Goal: Task Accomplishment & Management: Manage account settings

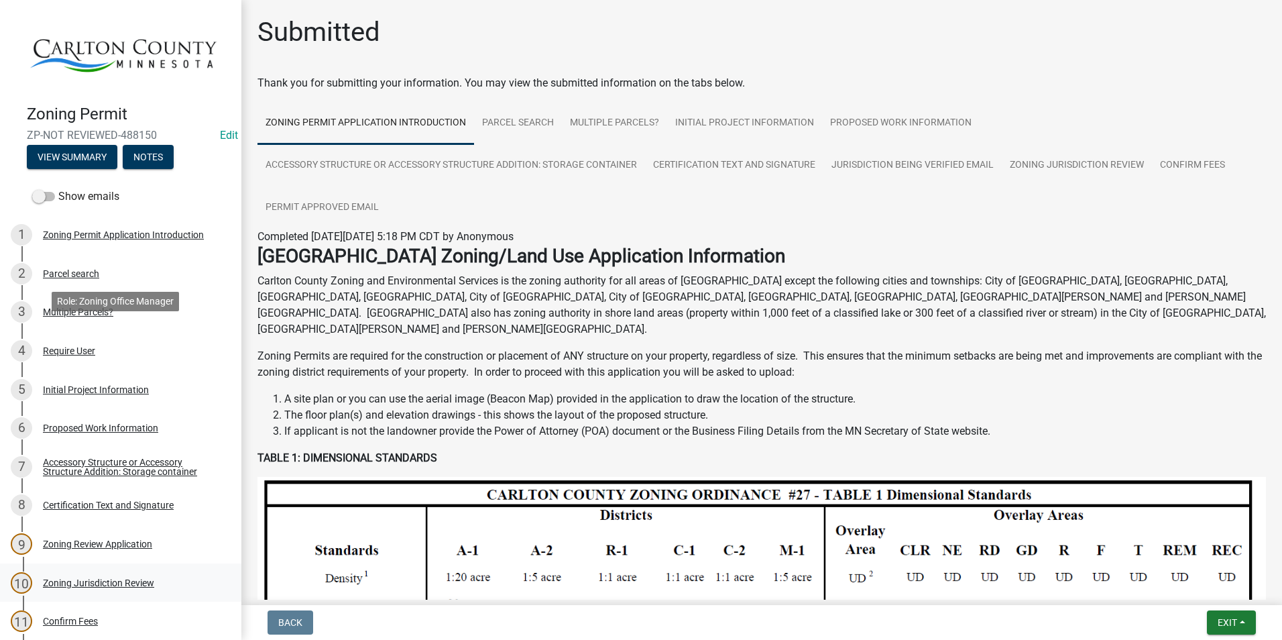
scroll to position [201, 0]
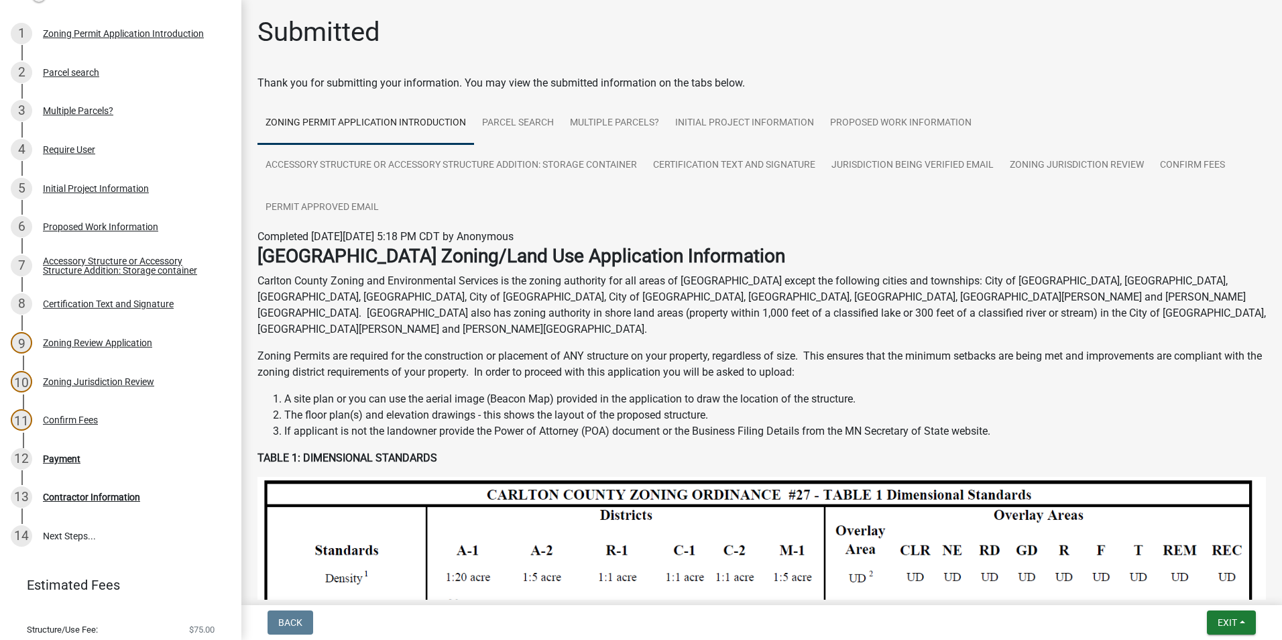
drag, startPoint x: 227, startPoint y: 385, endPoint x: 241, endPoint y: 172, distance: 213.7
click at [241, 172] on div "Zoning Permit ZP-NOT REVIEWED-488150 Edit View Summary Notes Show emails 1 Zoni…" at bounding box center [641, 320] width 1282 height 640
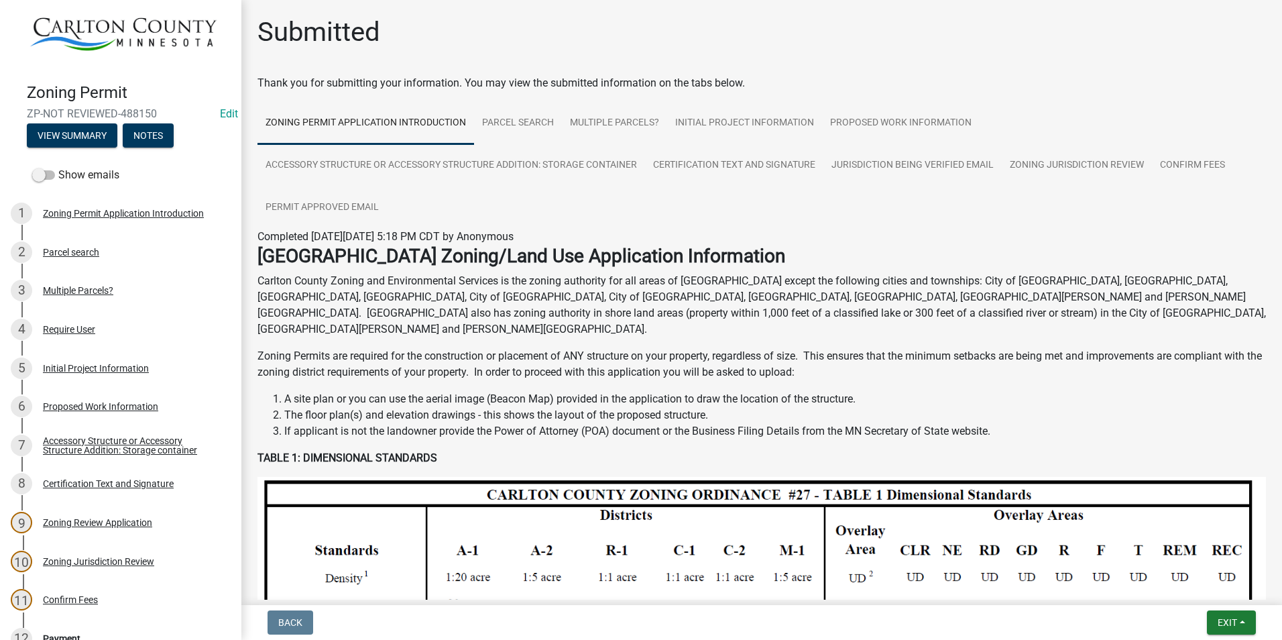
scroll to position [0, 0]
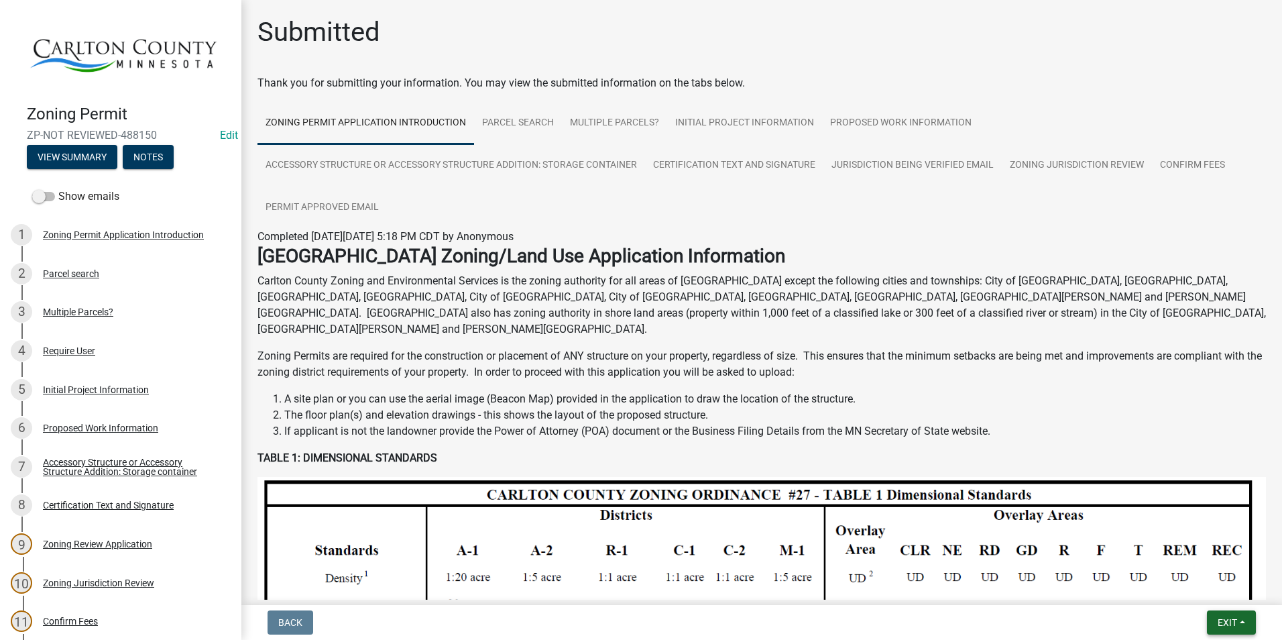
click at [1223, 628] on button "Exit" at bounding box center [1231, 622] width 49 height 24
click at [1212, 589] on button "Save & Exit" at bounding box center [1201, 587] width 107 height 32
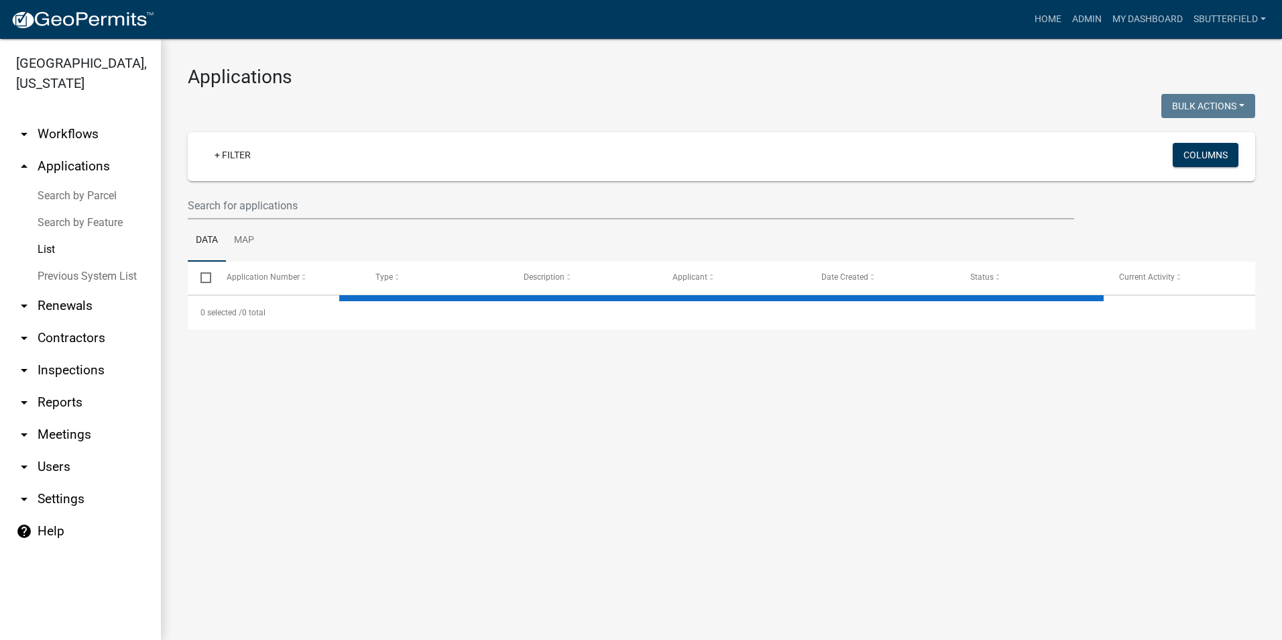
select select "1: 25"
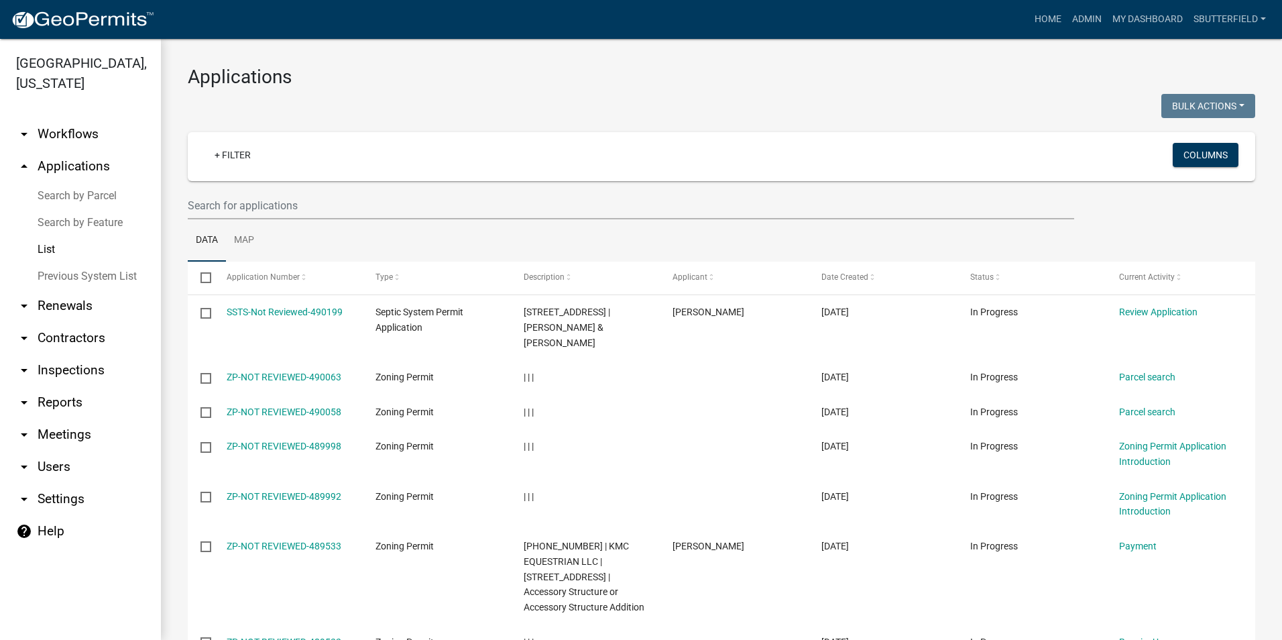
click at [74, 245] on link "List" at bounding box center [80, 249] width 161 height 27
click at [282, 209] on input "text" at bounding box center [631, 205] width 886 height 27
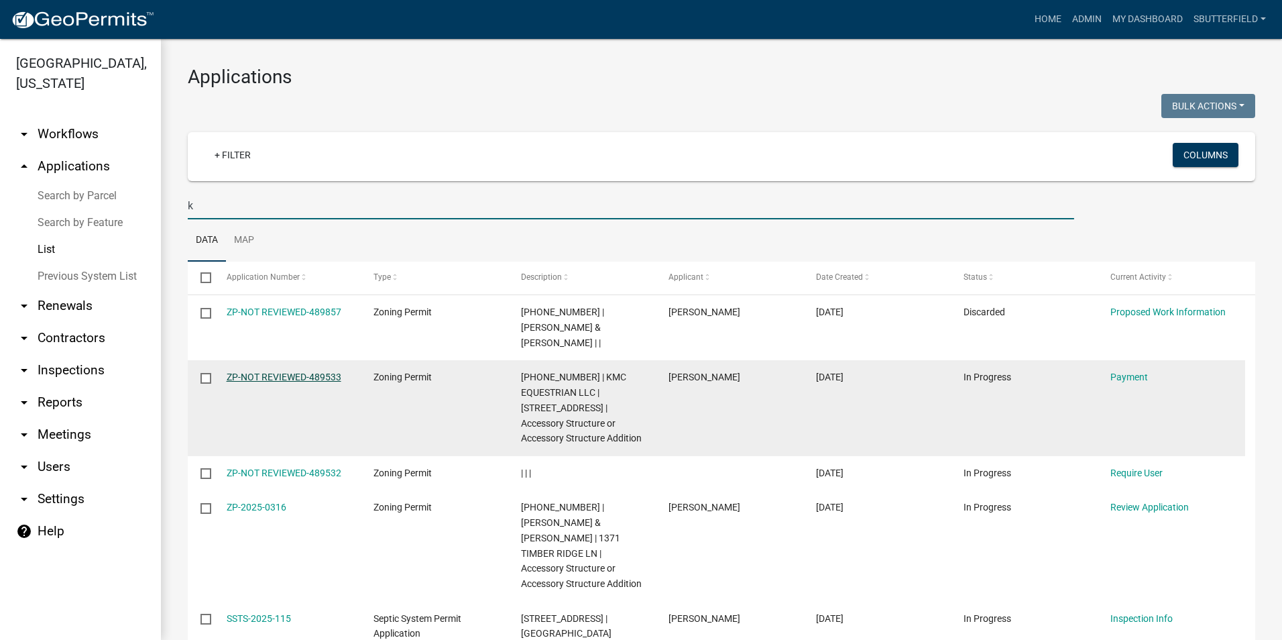
type input "k"
click at [306, 371] on link "ZP-NOT REVIEWED-489533" at bounding box center [284, 376] width 115 height 11
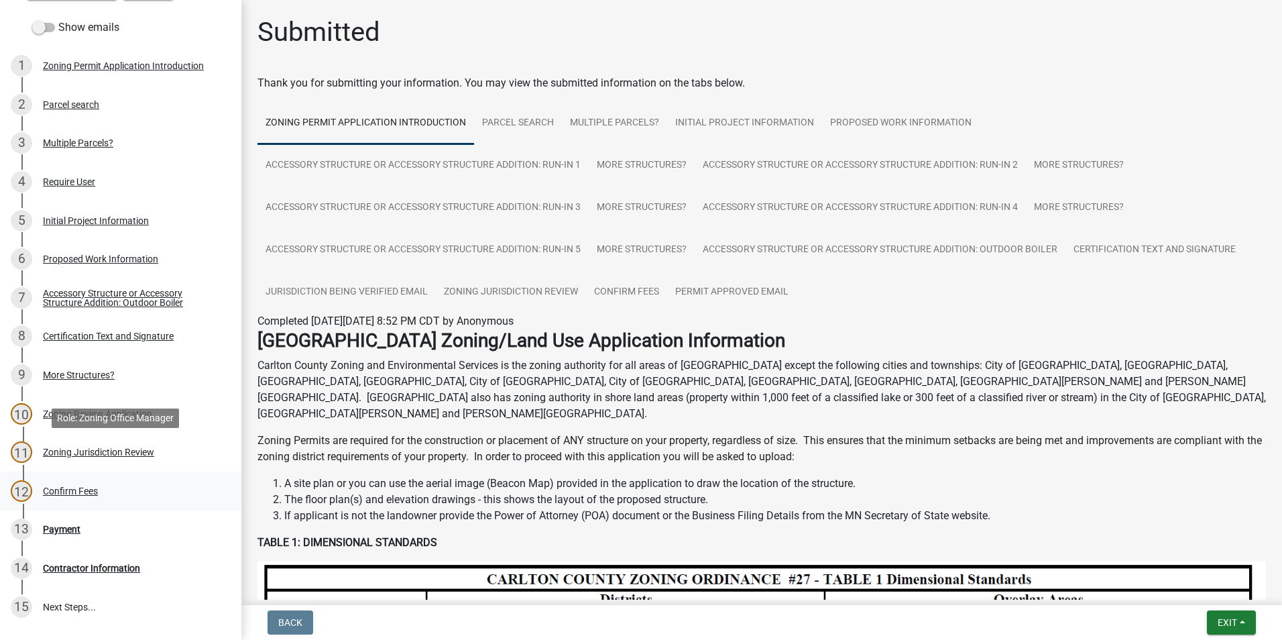
scroll to position [201, 0]
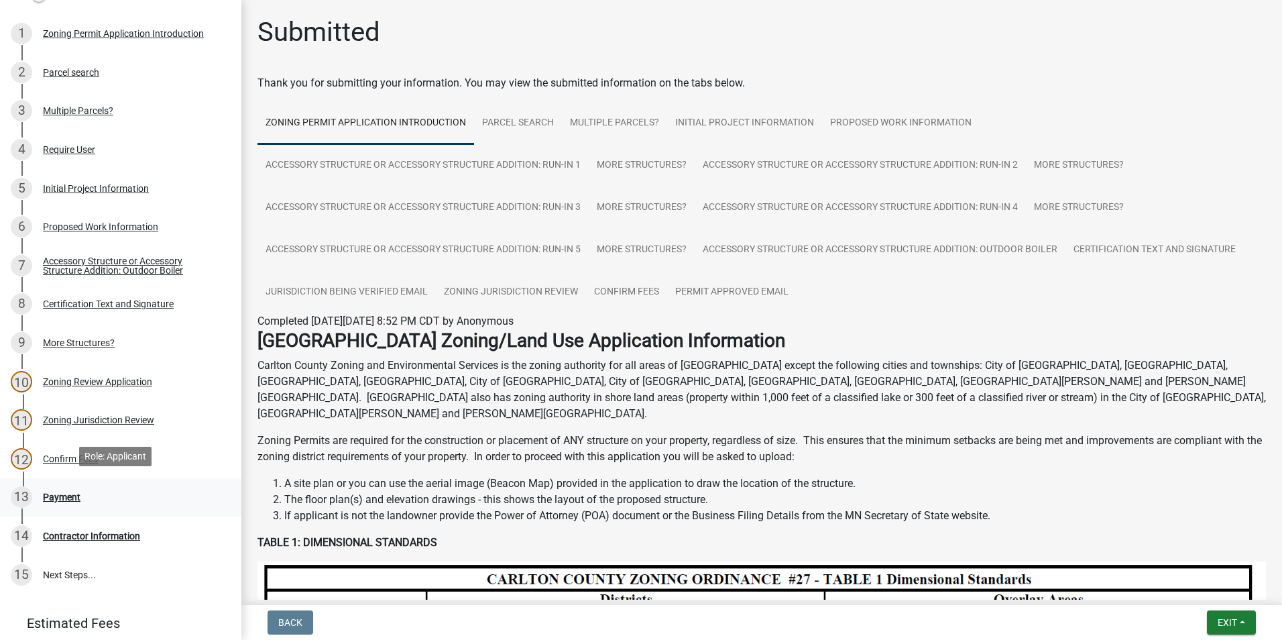
click at [70, 493] on div "Payment" at bounding box center [62, 496] width 38 height 9
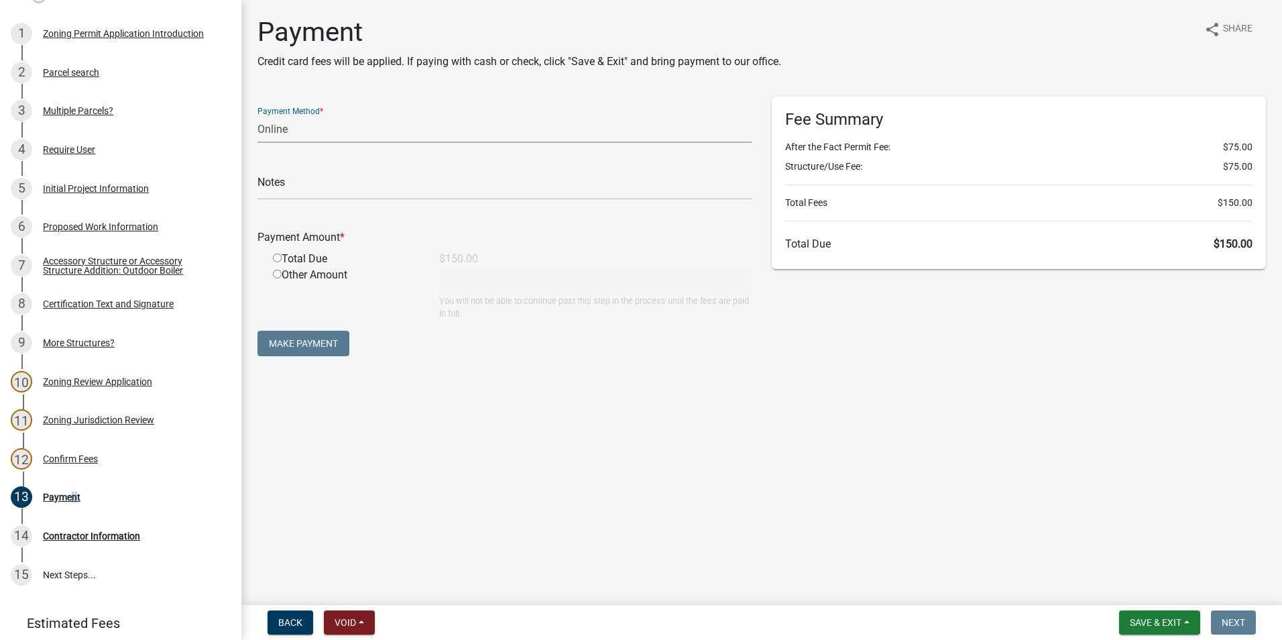
click at [340, 130] on select "Credit Card POS Check Cash Online" at bounding box center [504, 128] width 494 height 27
select select "1: 0"
click at [257, 115] on select "Credit Card POS Check Cash Online" at bounding box center [504, 128] width 494 height 27
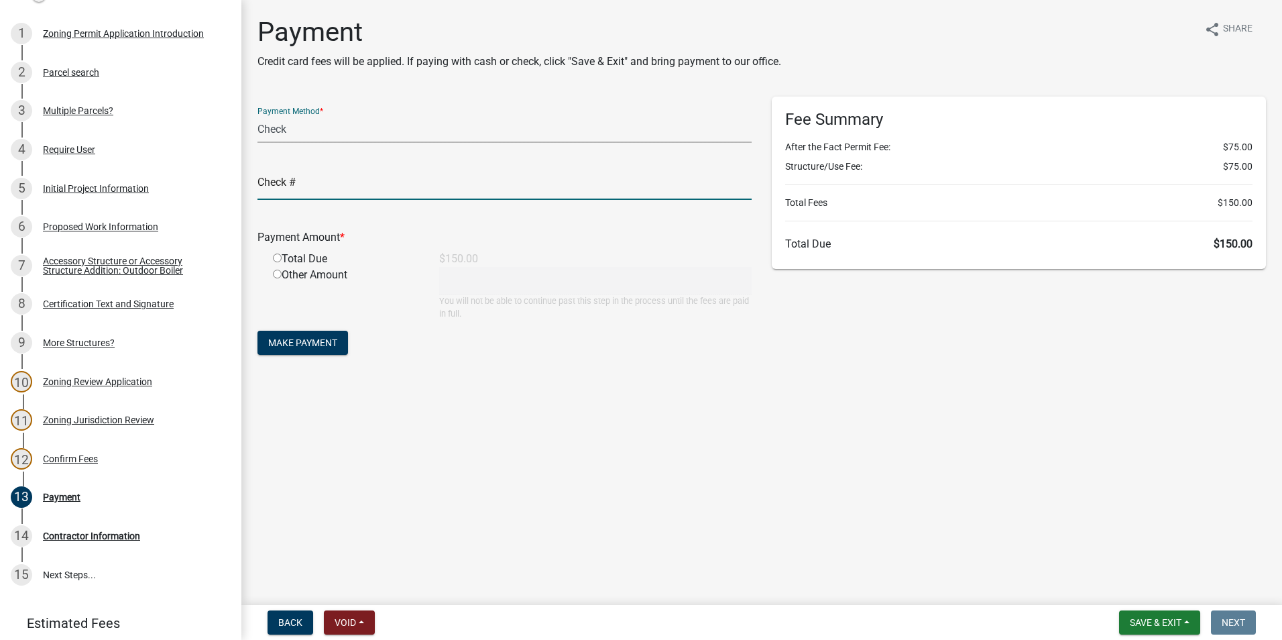
click at [318, 178] on input "text" at bounding box center [504, 185] width 494 height 27
type input "1183"
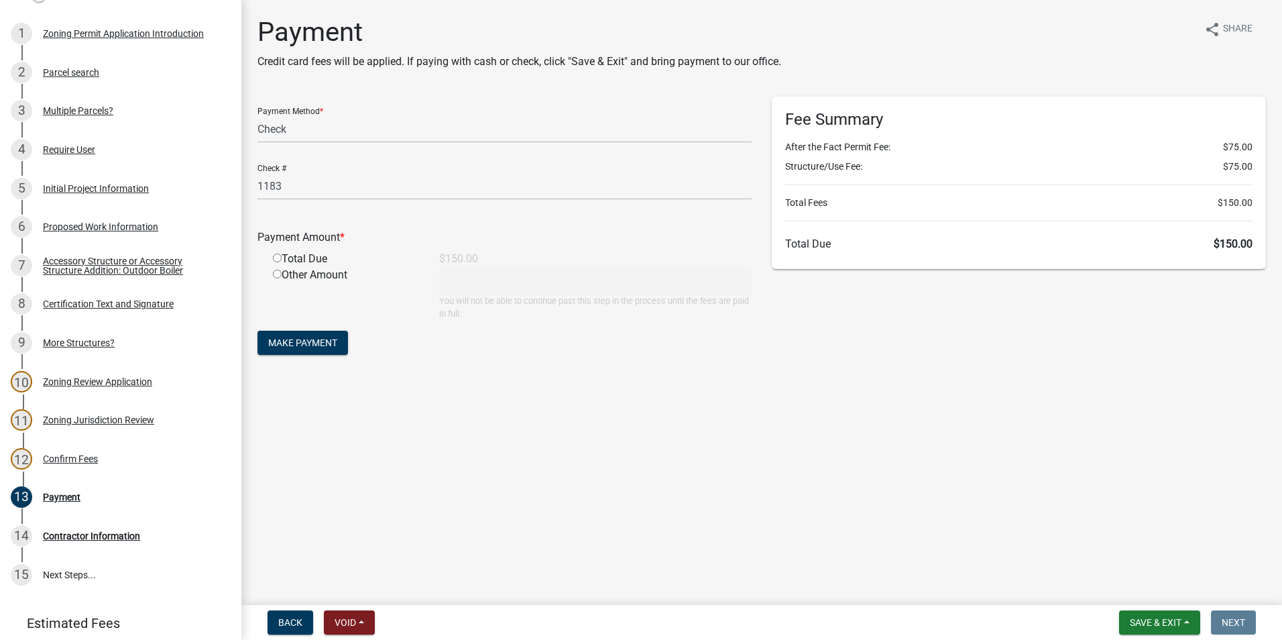
click at [280, 261] on input "radio" at bounding box center [277, 257] width 9 height 9
radio input "true"
type input "150"
click at [314, 335] on button "Make Payment" at bounding box center [302, 342] width 90 height 24
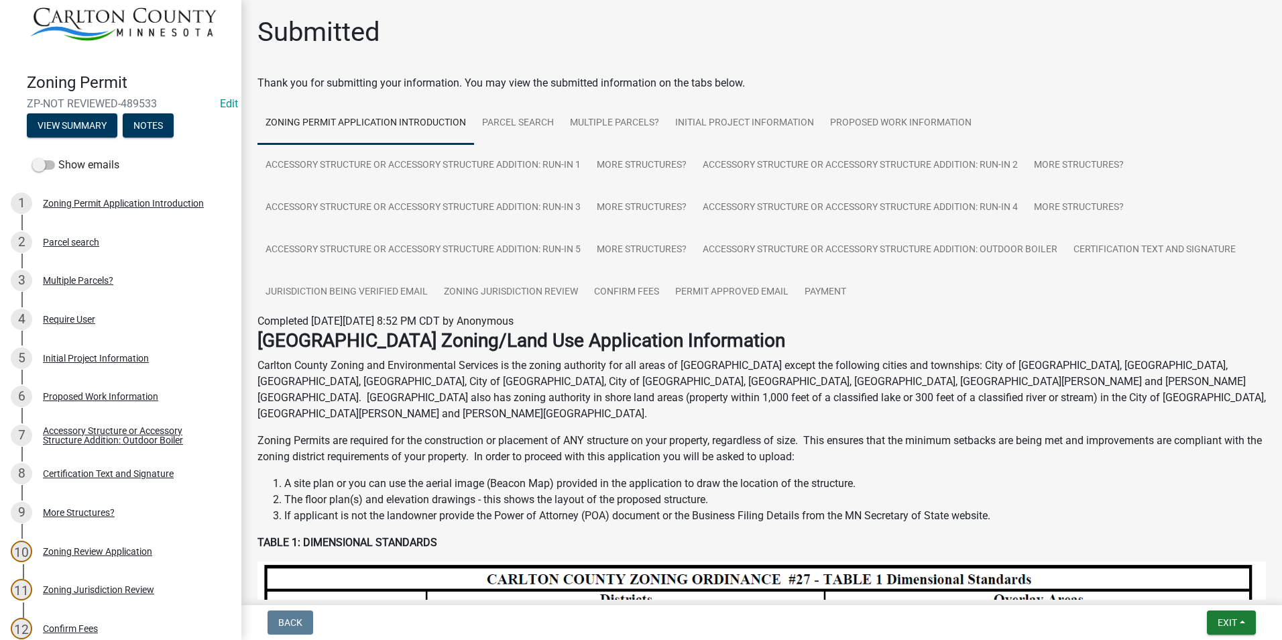
scroll to position [0, 0]
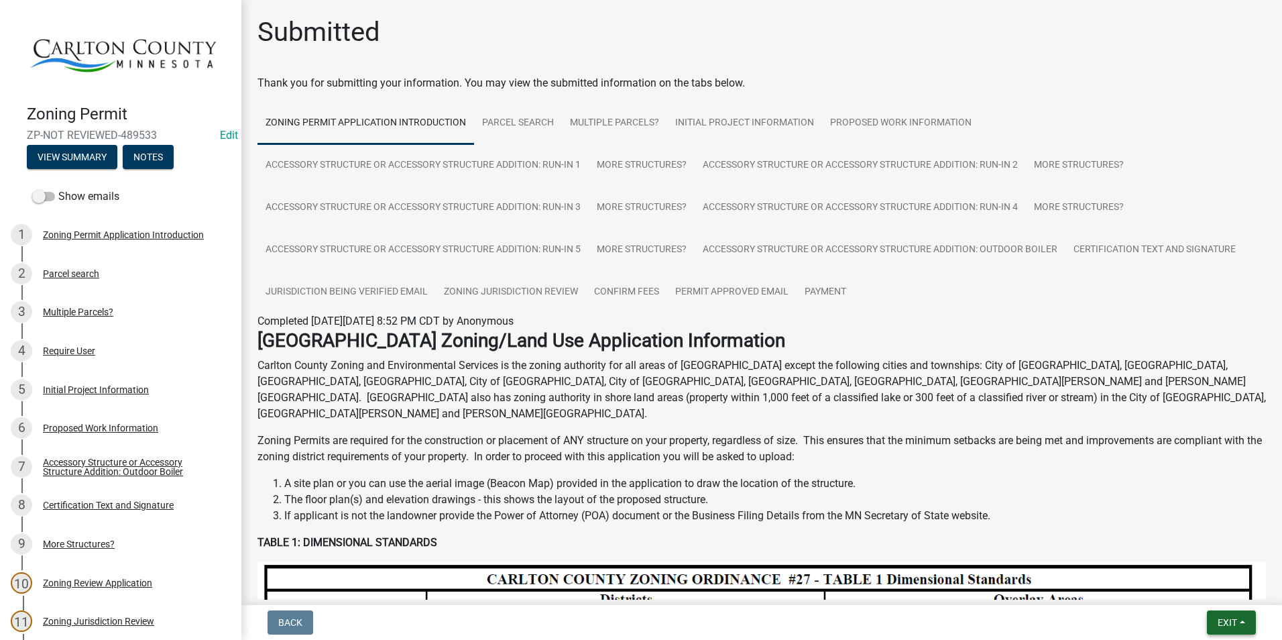
click at [1230, 627] on button "Exit" at bounding box center [1231, 622] width 49 height 24
click at [1166, 588] on button "Save & Exit" at bounding box center [1201, 587] width 107 height 32
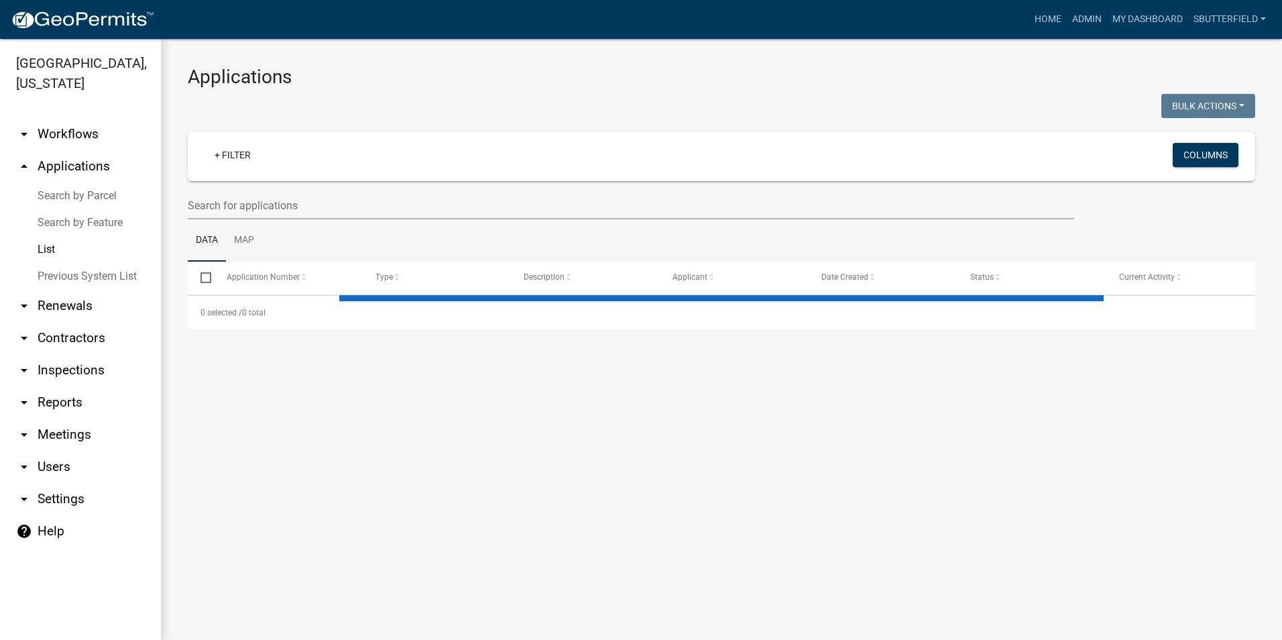
select select "1: 25"
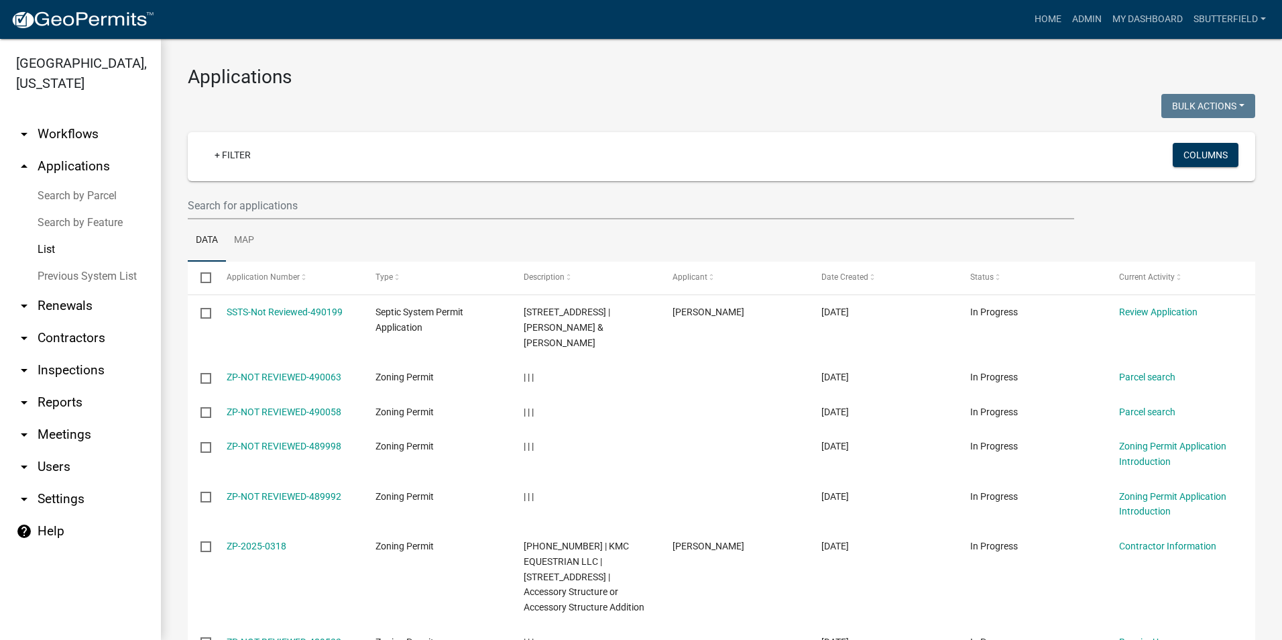
click at [44, 246] on link "List" at bounding box center [80, 249] width 161 height 27
click at [263, 204] on input "text" at bounding box center [631, 205] width 886 height 27
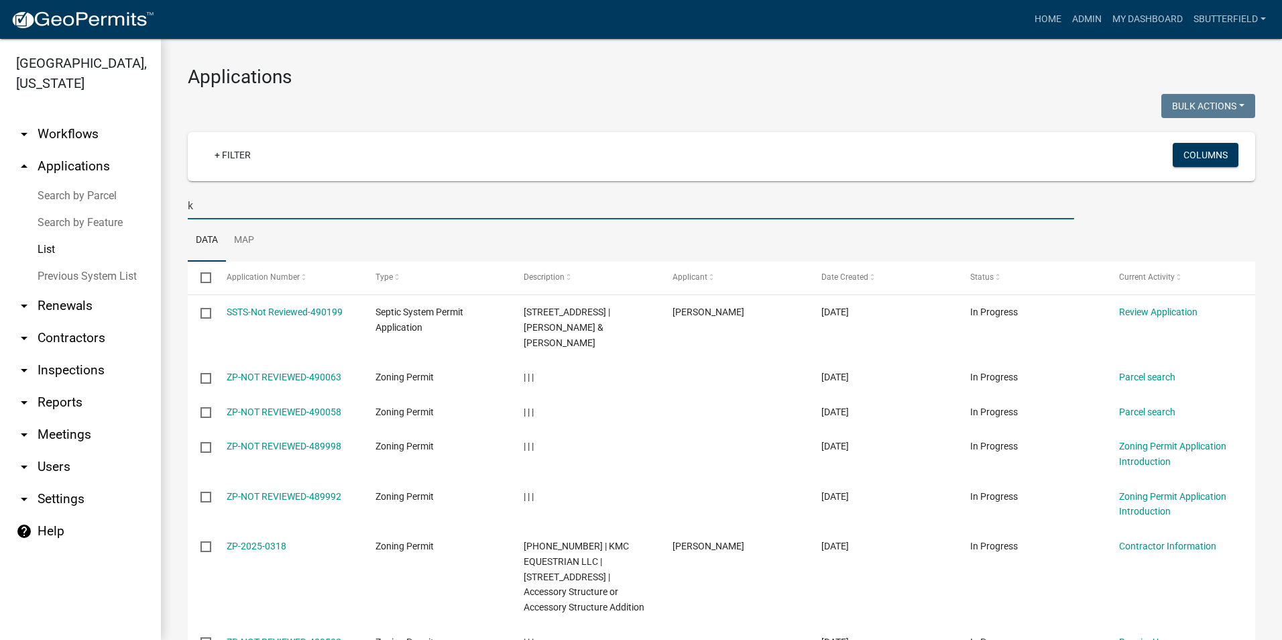
type input "k"
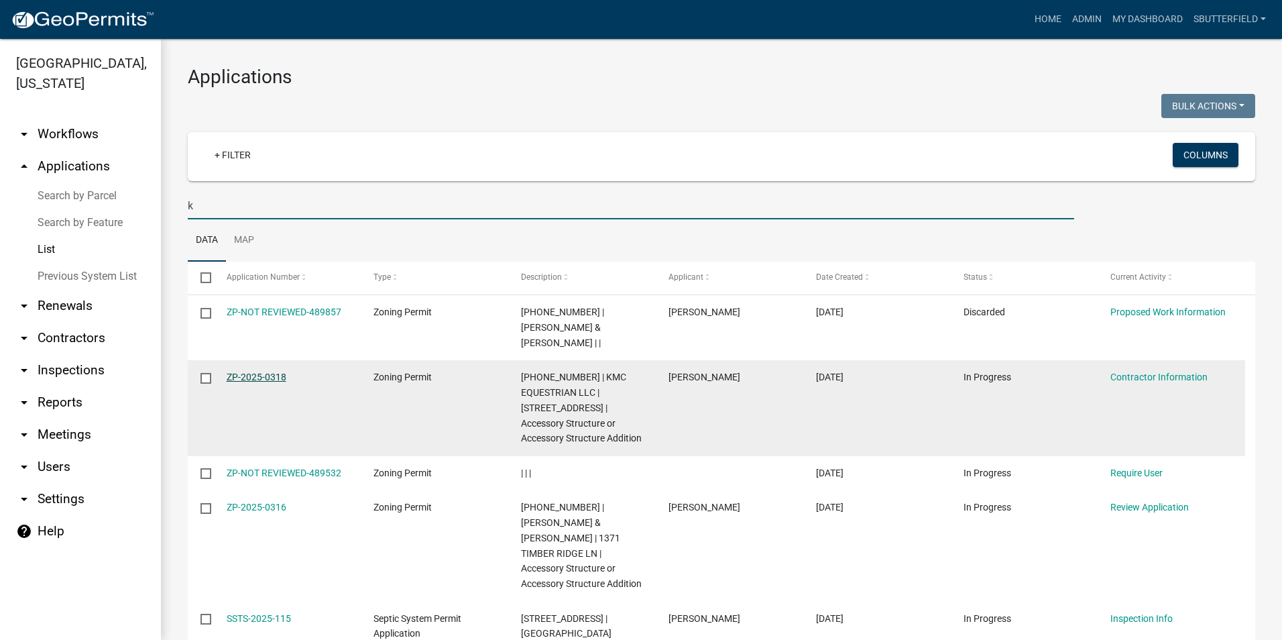
click at [276, 371] on link "ZP-2025-0318" at bounding box center [257, 376] width 60 height 11
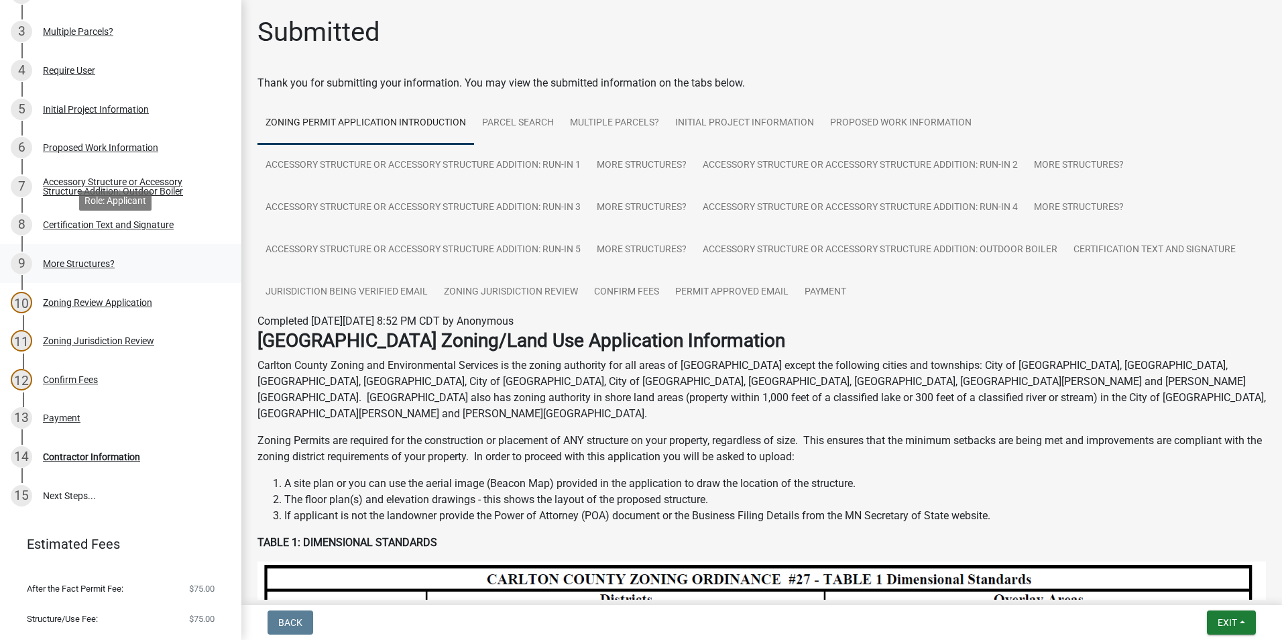
scroll to position [306, 0]
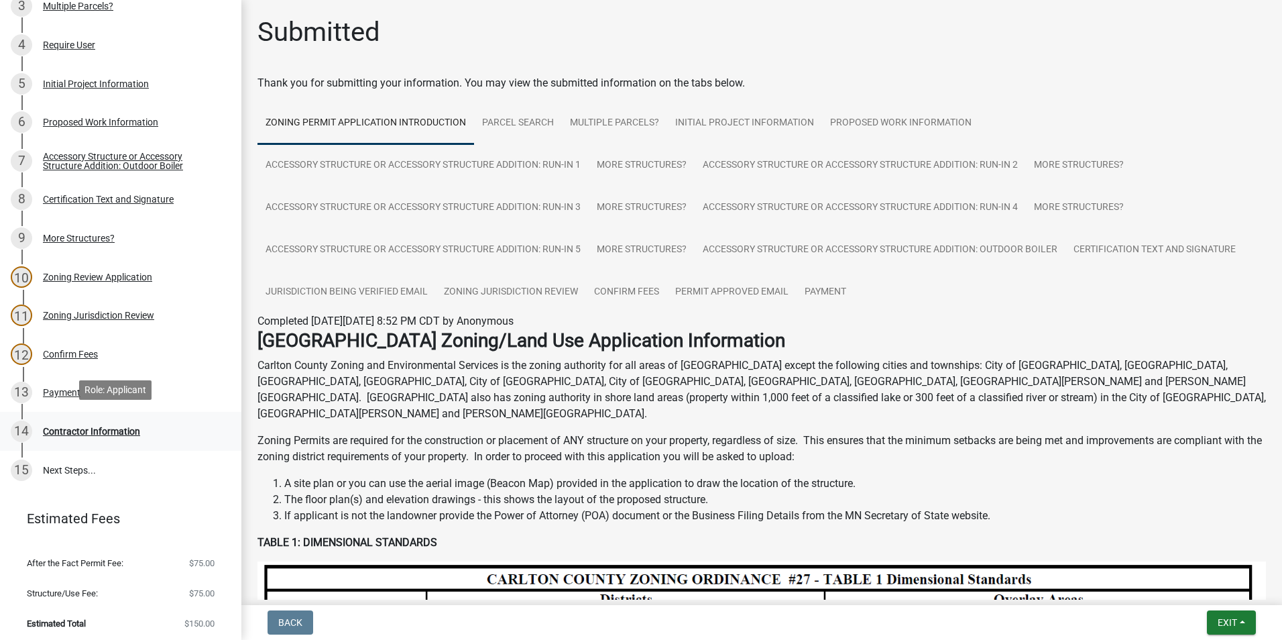
click at [126, 426] on div "Contractor Information" at bounding box center [91, 430] width 97 height 9
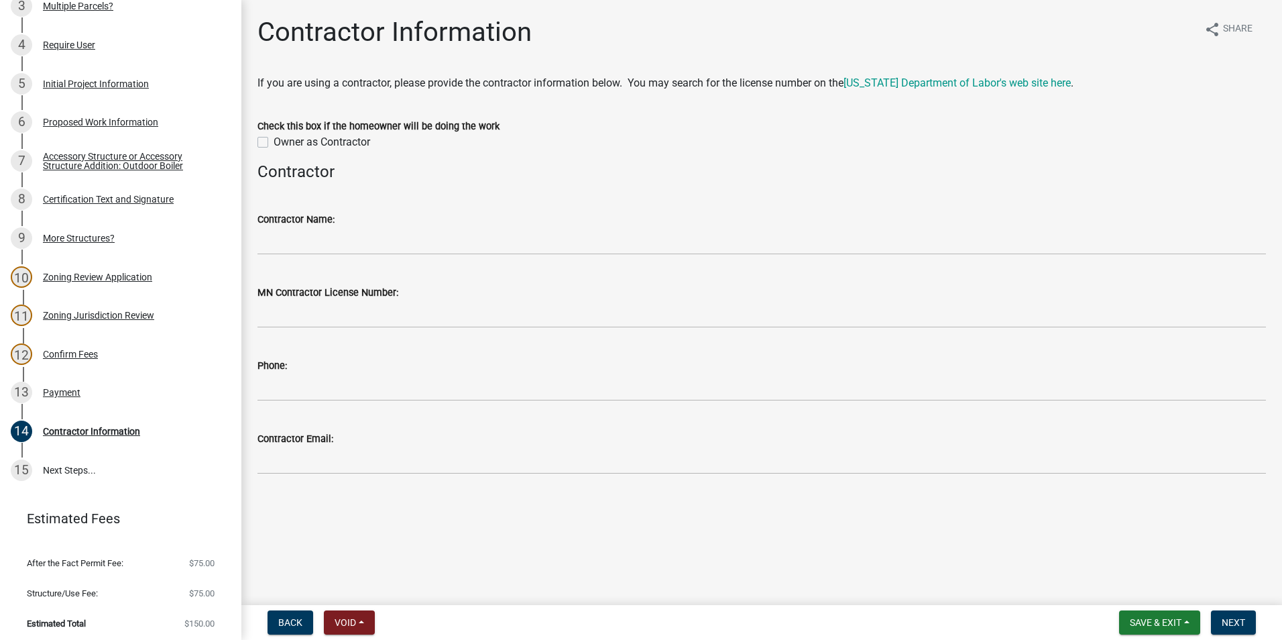
click at [274, 143] on label "Owner as Contractor" at bounding box center [322, 142] width 97 height 16
click at [274, 143] on input "Owner as Contractor" at bounding box center [278, 138] width 9 height 9
checkbox input "true"
drag, startPoint x: 1238, startPoint y: 618, endPoint x: 1233, endPoint y: 613, distance: 7.1
click at [1235, 615] on button "Next" at bounding box center [1233, 622] width 45 height 24
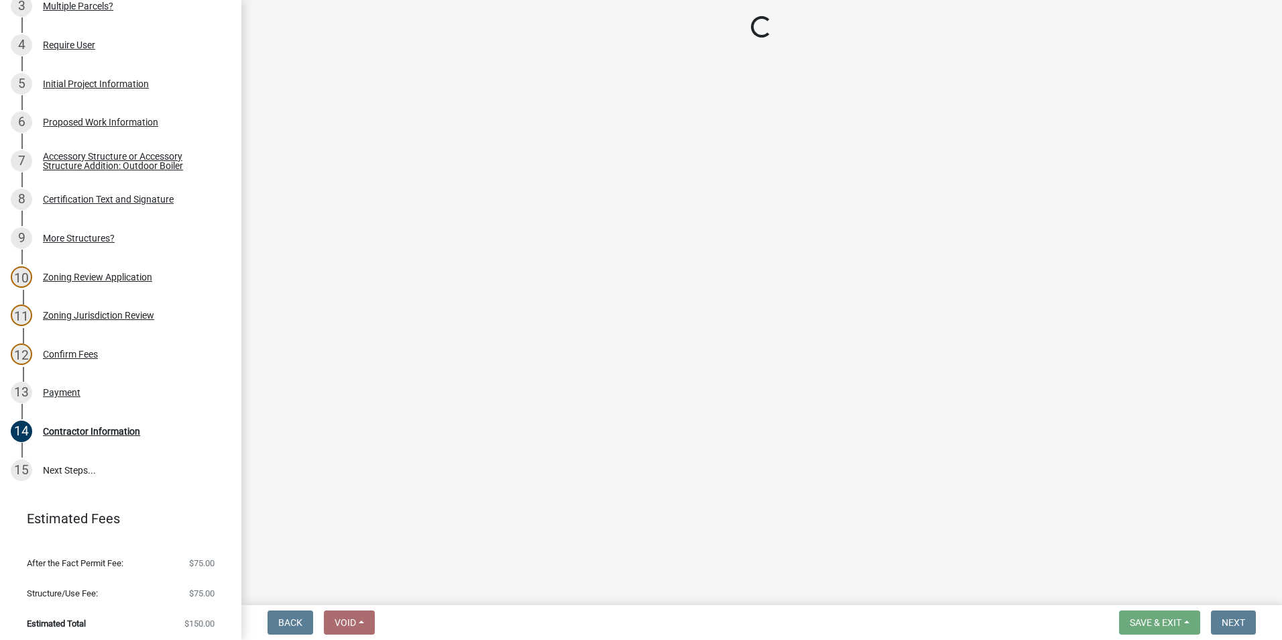
scroll to position [499, 0]
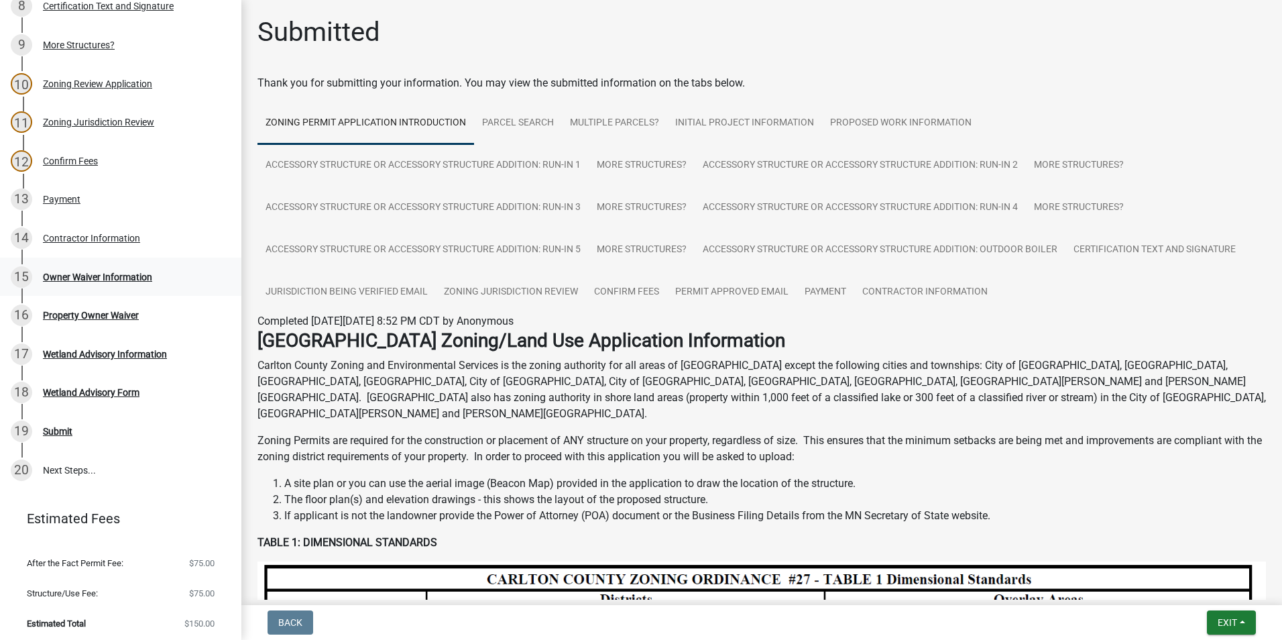
click at [114, 272] on div "Owner Waiver Information" at bounding box center [97, 276] width 109 height 9
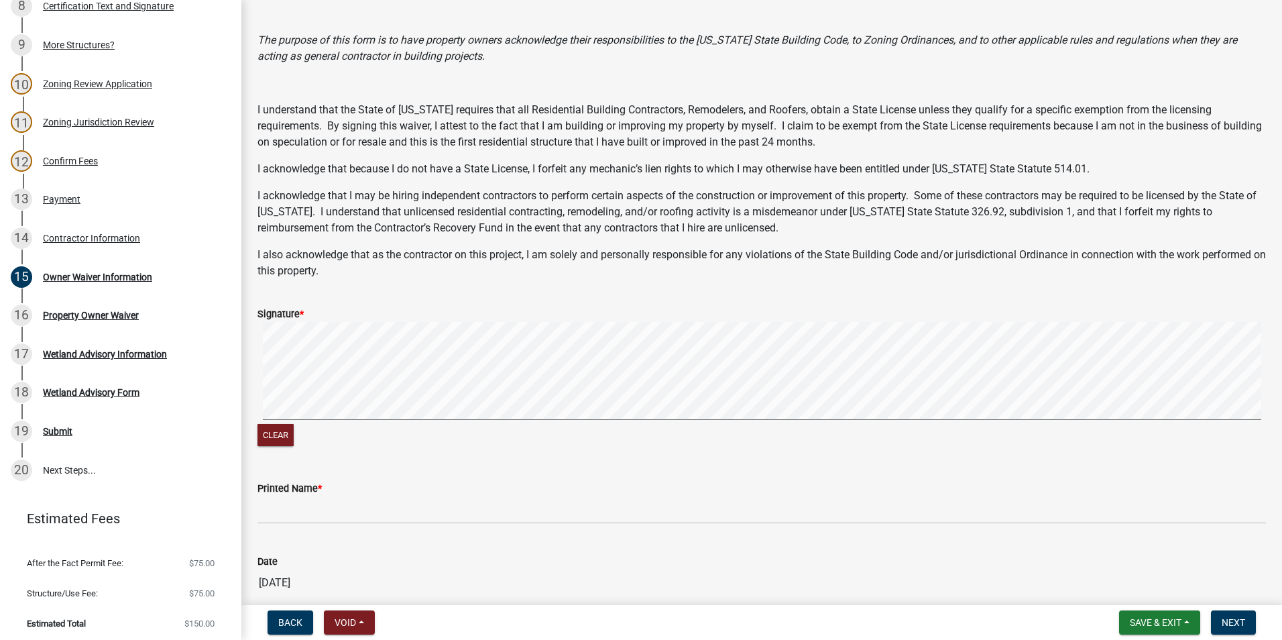
scroll to position [134, 0]
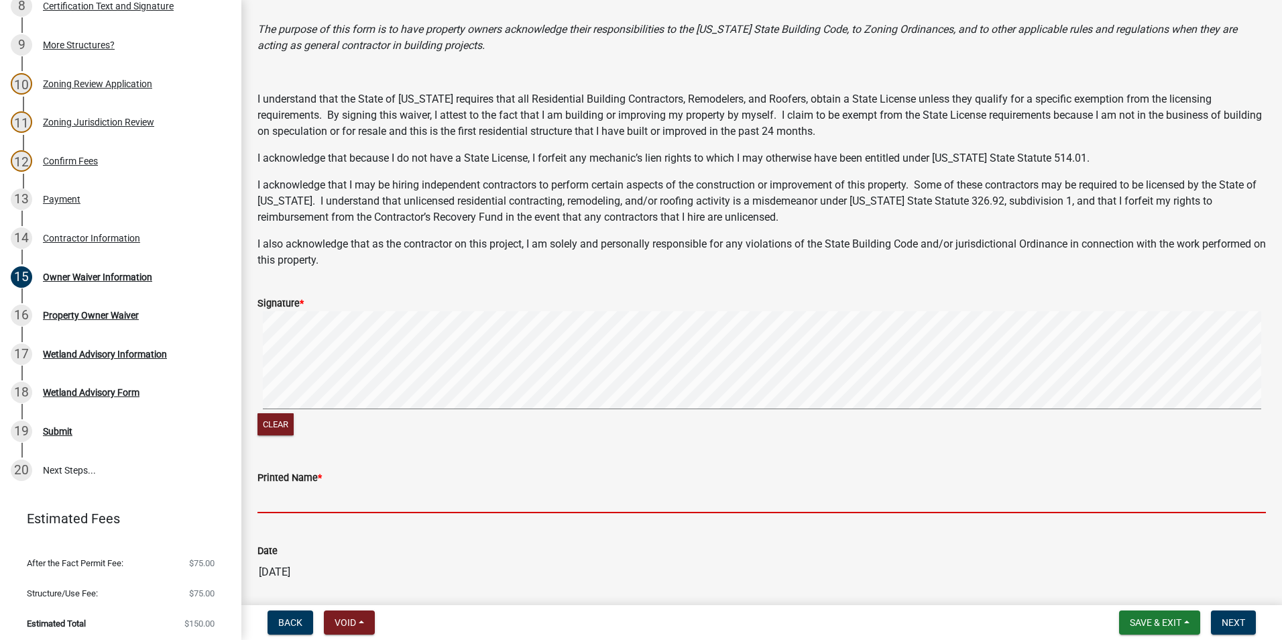
click at [365, 497] on input "Printed Name *" at bounding box center [761, 498] width 1008 height 27
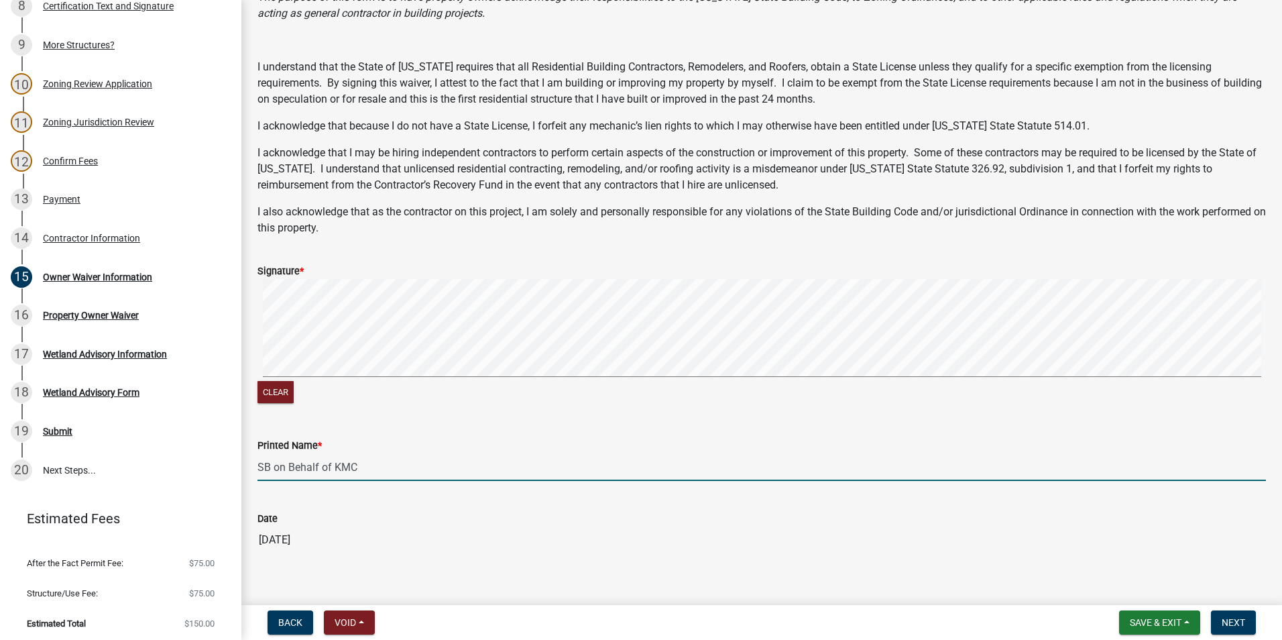
scroll to position [183, 0]
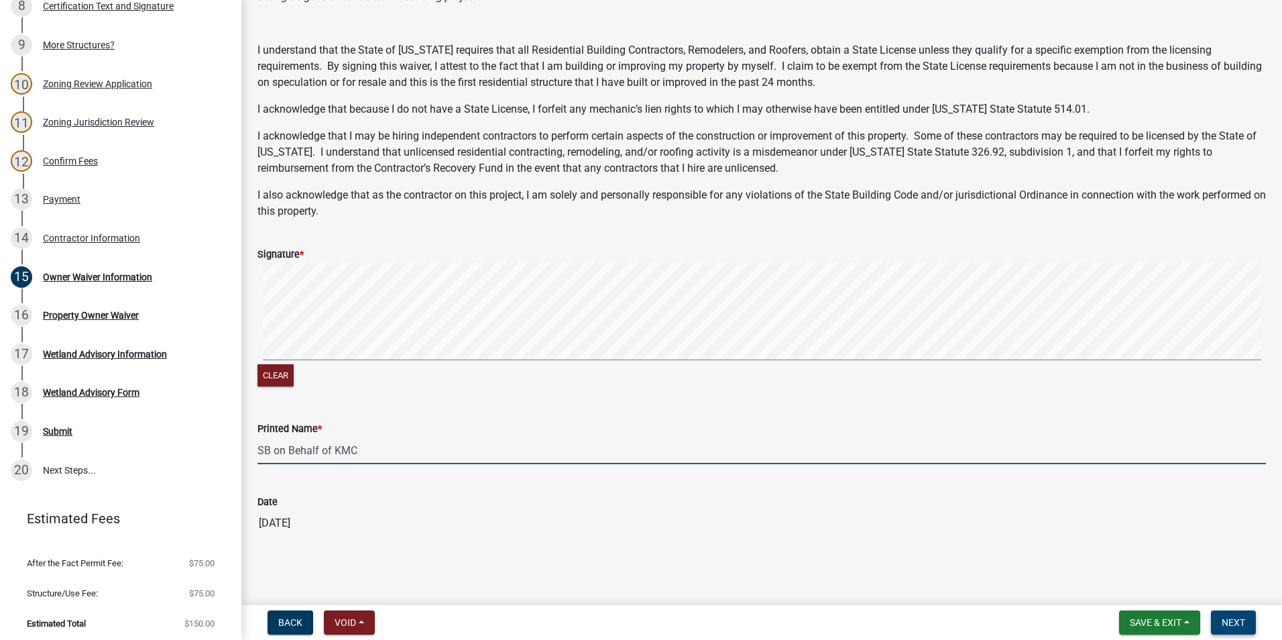
type input "SB on Behalf of KMC"
click at [1236, 617] on span "Next" at bounding box center [1232, 622] width 23 height 11
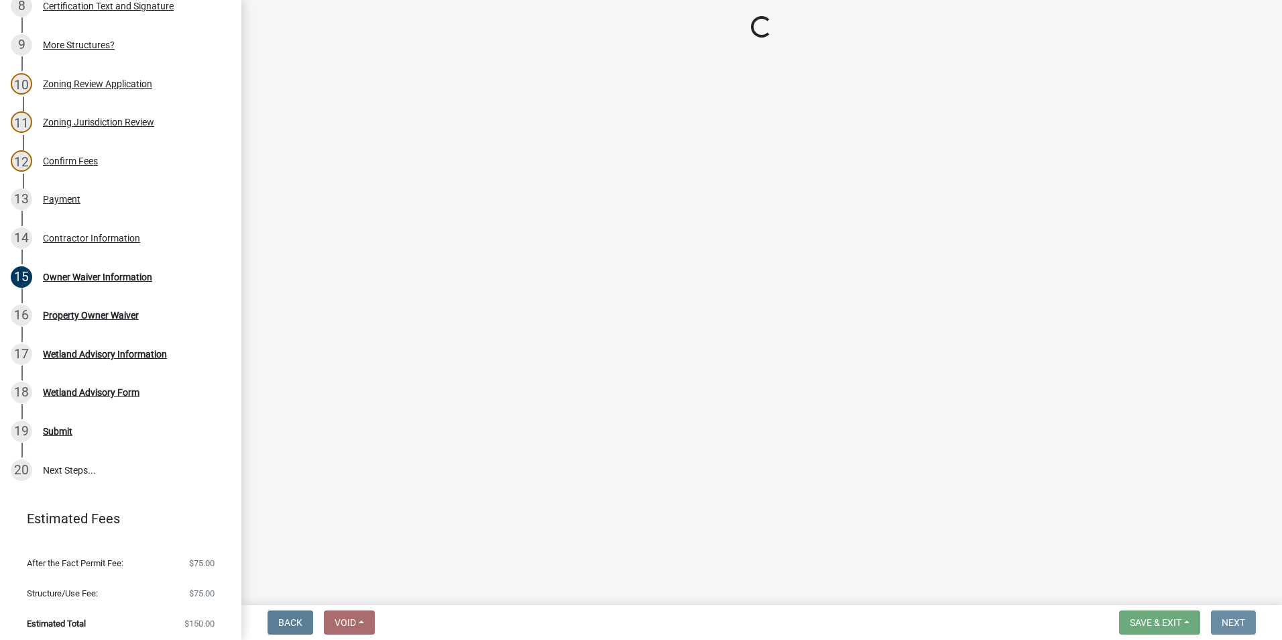
scroll to position [0, 0]
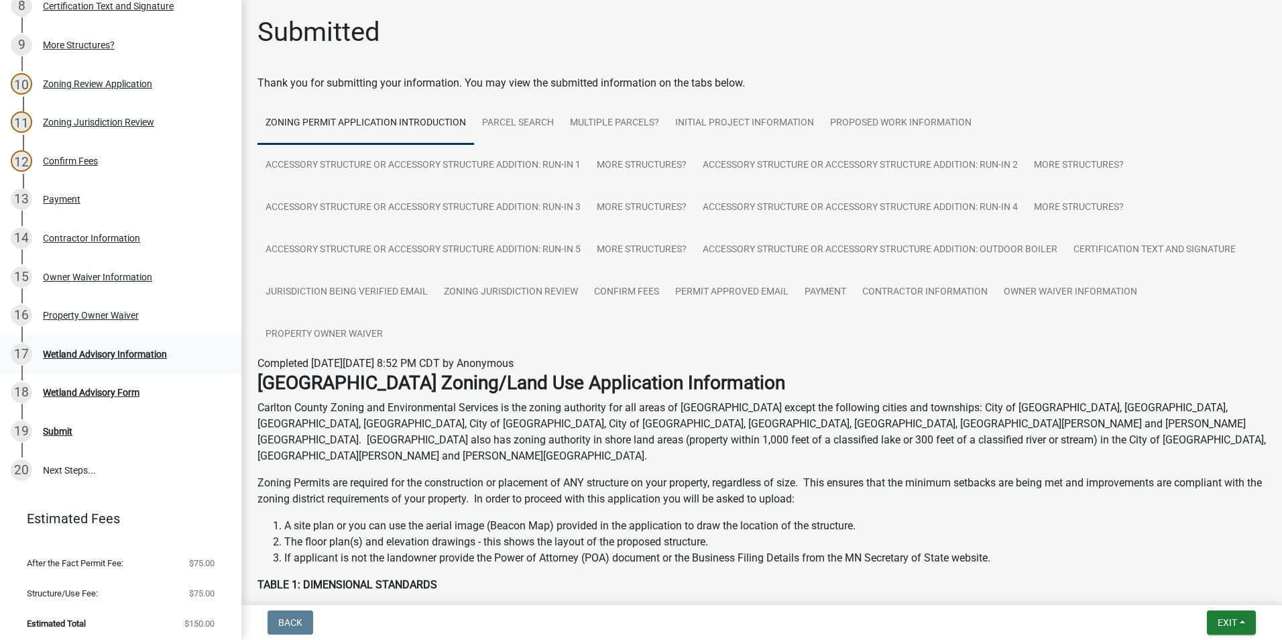
click at [107, 350] on div "Wetland Advisory Information" at bounding box center [105, 353] width 124 height 9
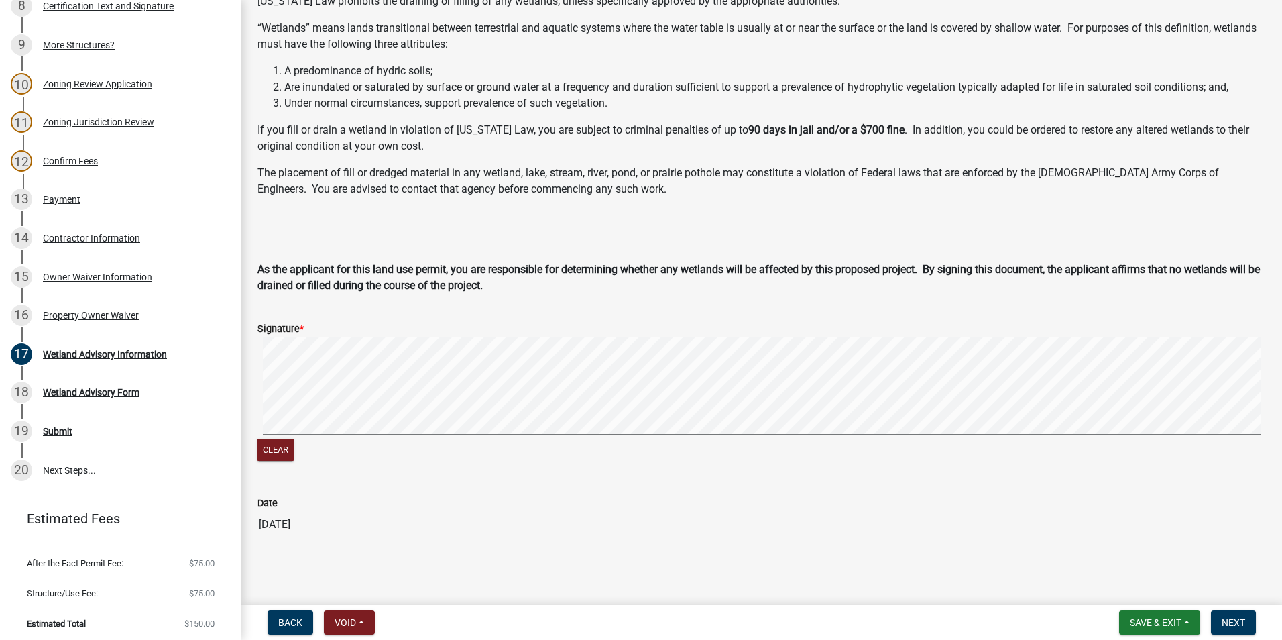
scroll to position [110, 0]
drag, startPoint x: 1240, startPoint y: 619, endPoint x: 1221, endPoint y: 621, distance: 18.9
click at [1237, 618] on span "Next" at bounding box center [1232, 622] width 23 height 11
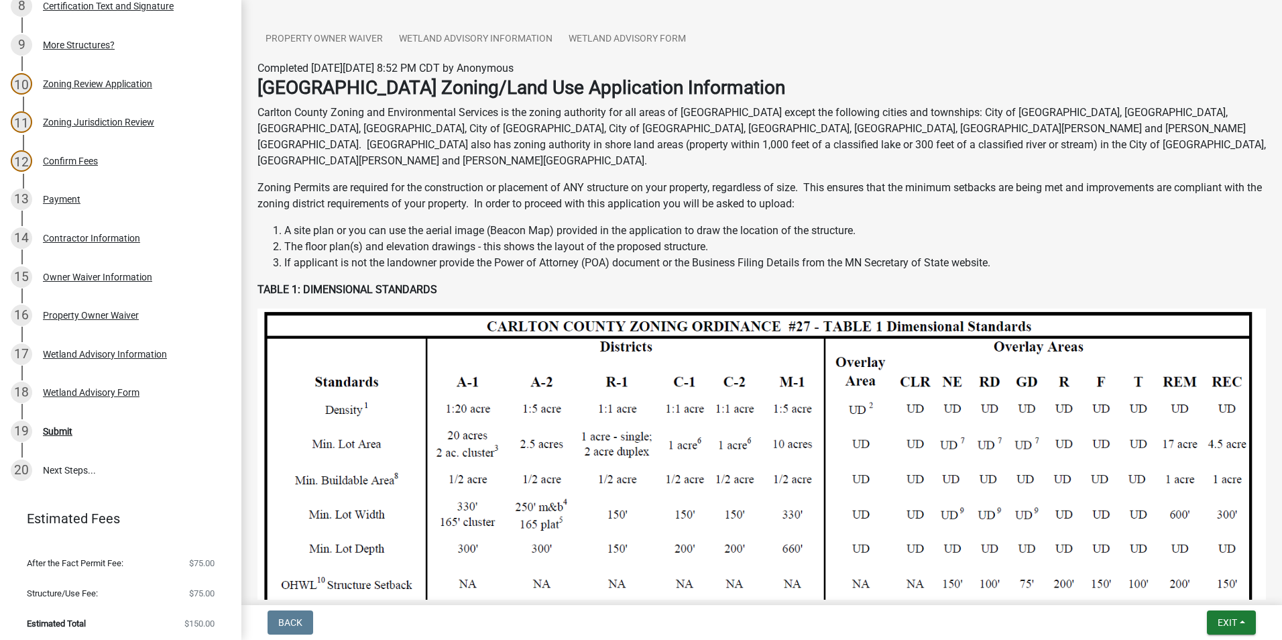
scroll to position [335, 0]
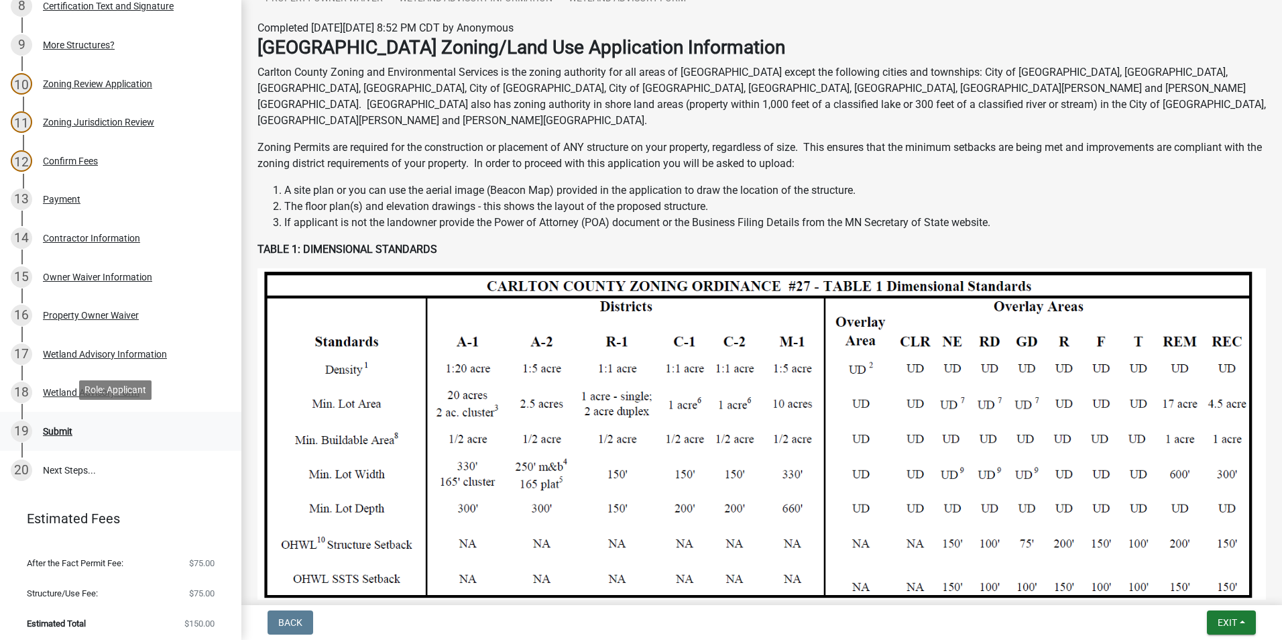
click at [52, 426] on div "Submit" at bounding box center [57, 430] width 29 height 9
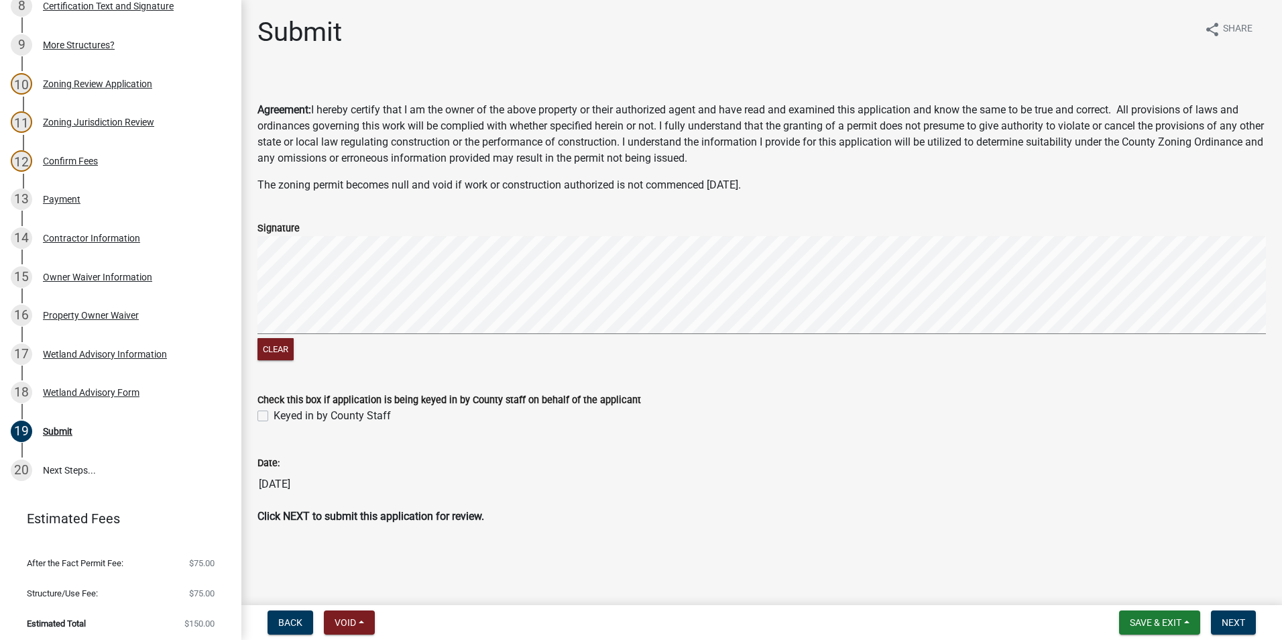
click at [274, 414] on label "Keyed in by County Staff" at bounding box center [332, 416] width 117 height 16
click at [274, 414] on input "Keyed in by County Staff" at bounding box center [278, 412] width 9 height 9
click at [274, 412] on label "Keyed in by County Staff" at bounding box center [332, 416] width 117 height 16
click at [274, 412] on input "Keyed in by County Staff" at bounding box center [278, 412] width 9 height 9
checkbox input "false"
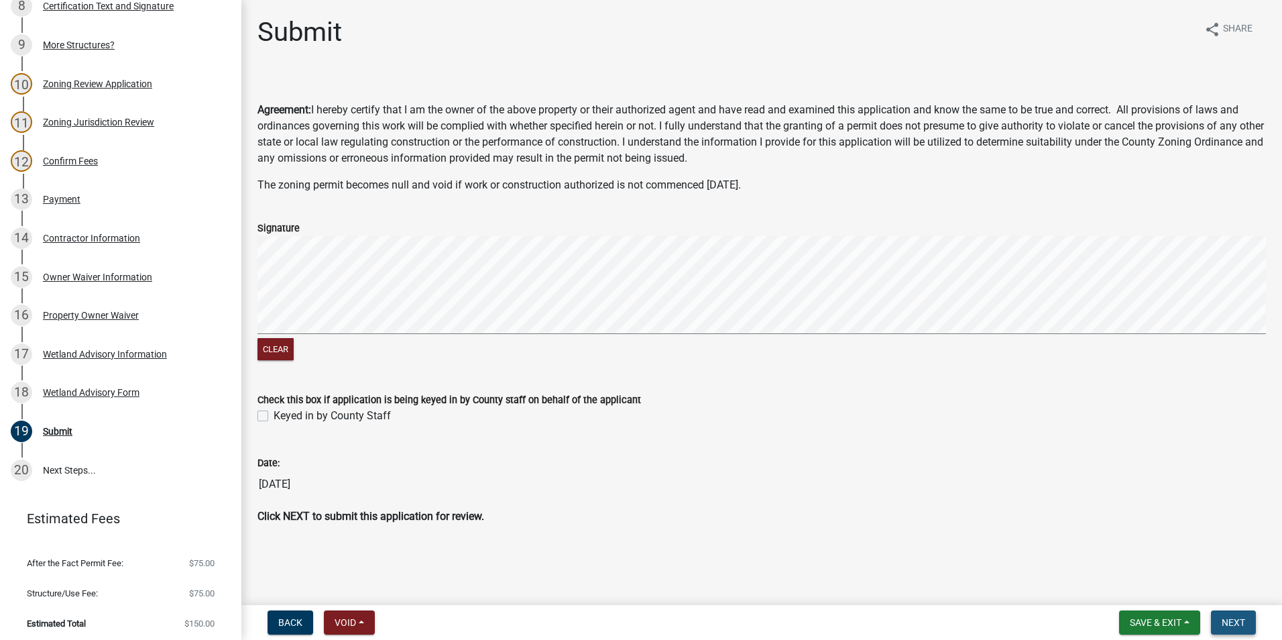
click at [1239, 624] on span "Next" at bounding box center [1232, 622] width 23 height 11
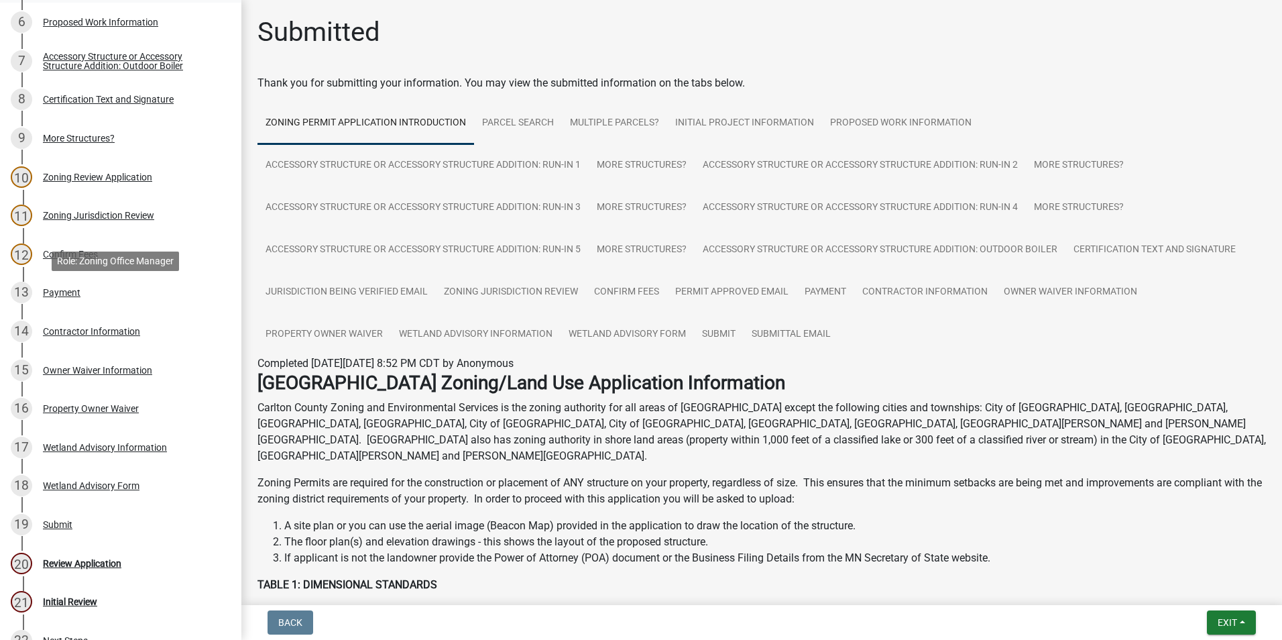
scroll to position [469, 0]
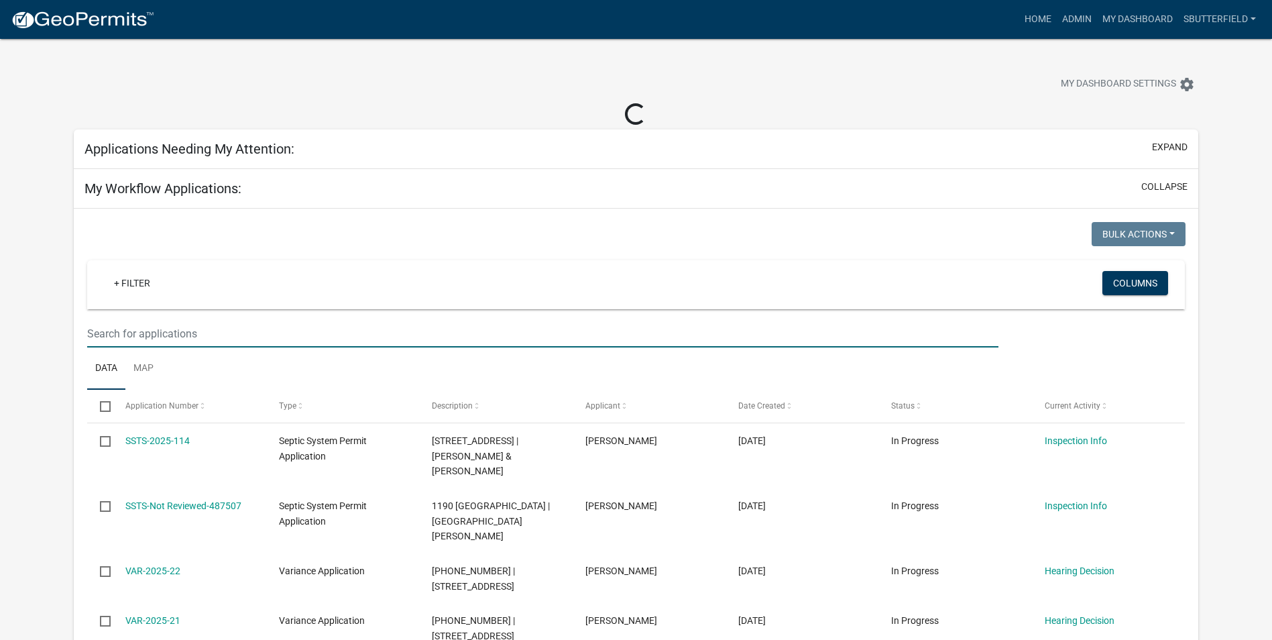
click at [206, 332] on input "text" at bounding box center [542, 333] width 911 height 27
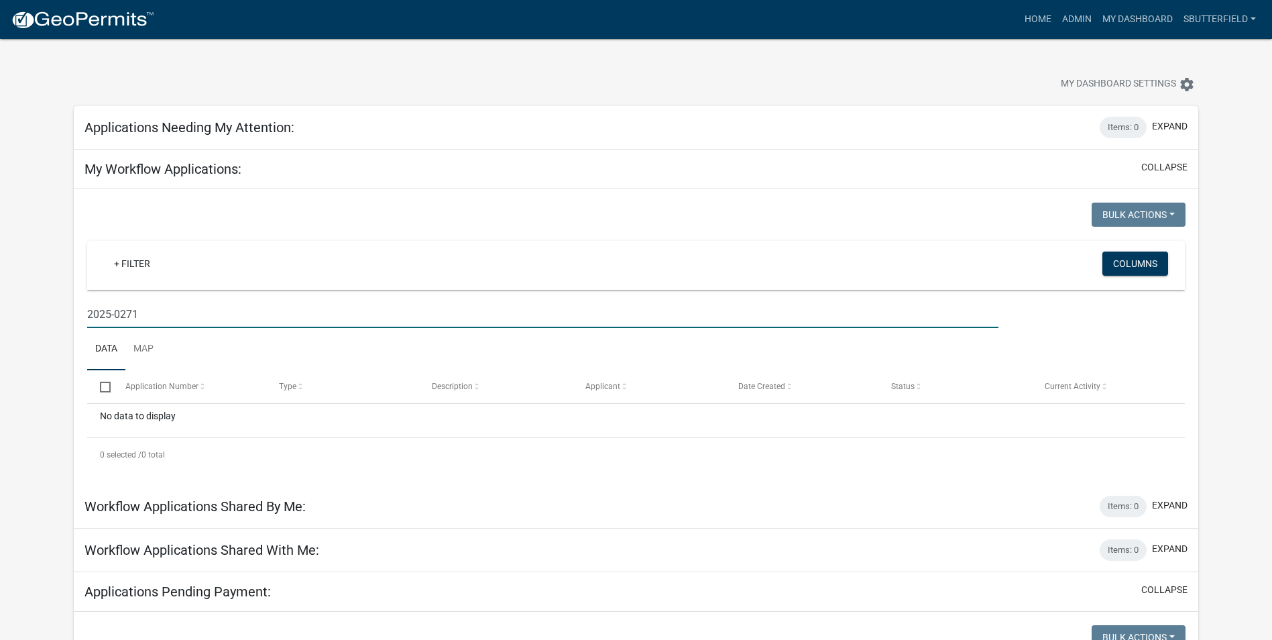
drag, startPoint x: 152, startPoint y: 310, endPoint x: 83, endPoint y: 318, distance: 69.6
click at [83, 318] on div "2025-0271" at bounding box center [542, 313] width 931 height 27
drag, startPoint x: 105, startPoint y: 312, endPoint x: 74, endPoint y: 314, distance: 30.2
click at [74, 314] on div "Bulk Actions Void Expire Lock Withdraw + Filter Columns 271 Data Map Select App…" at bounding box center [636, 337] width 1124 height 296
type input "[PERSON_NAME]"
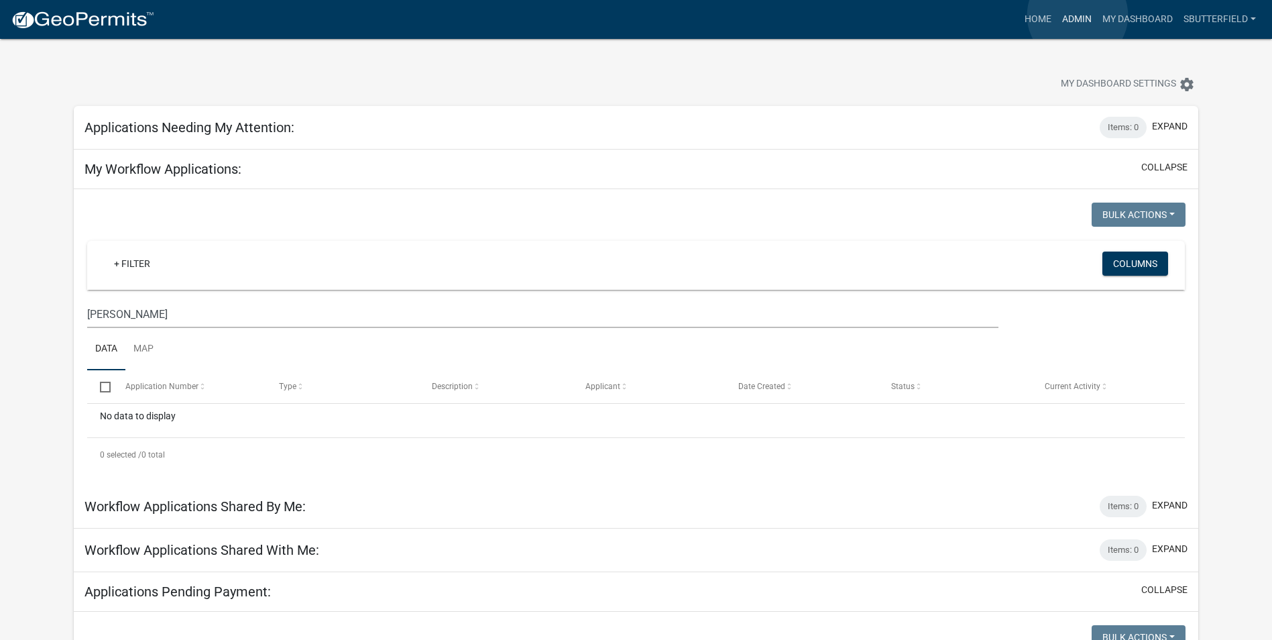
click at [1077, 16] on link "Admin" at bounding box center [1076, 19] width 40 height 25
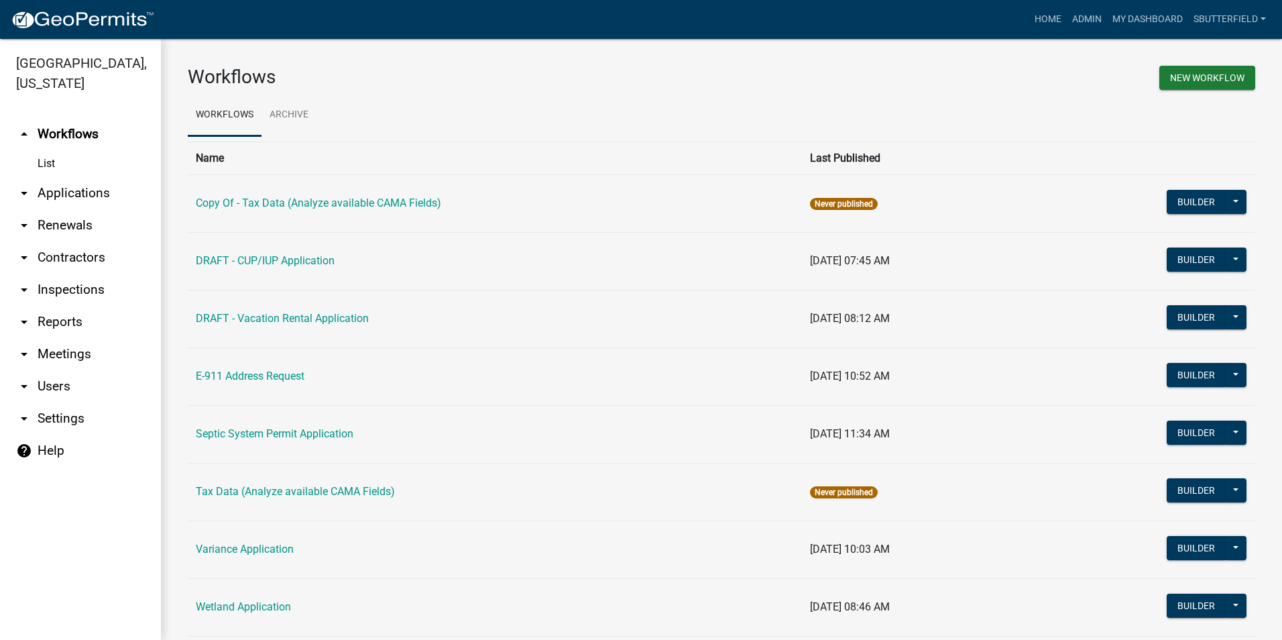
click at [24, 193] on icon "arrow_drop_down" at bounding box center [24, 193] width 16 height 16
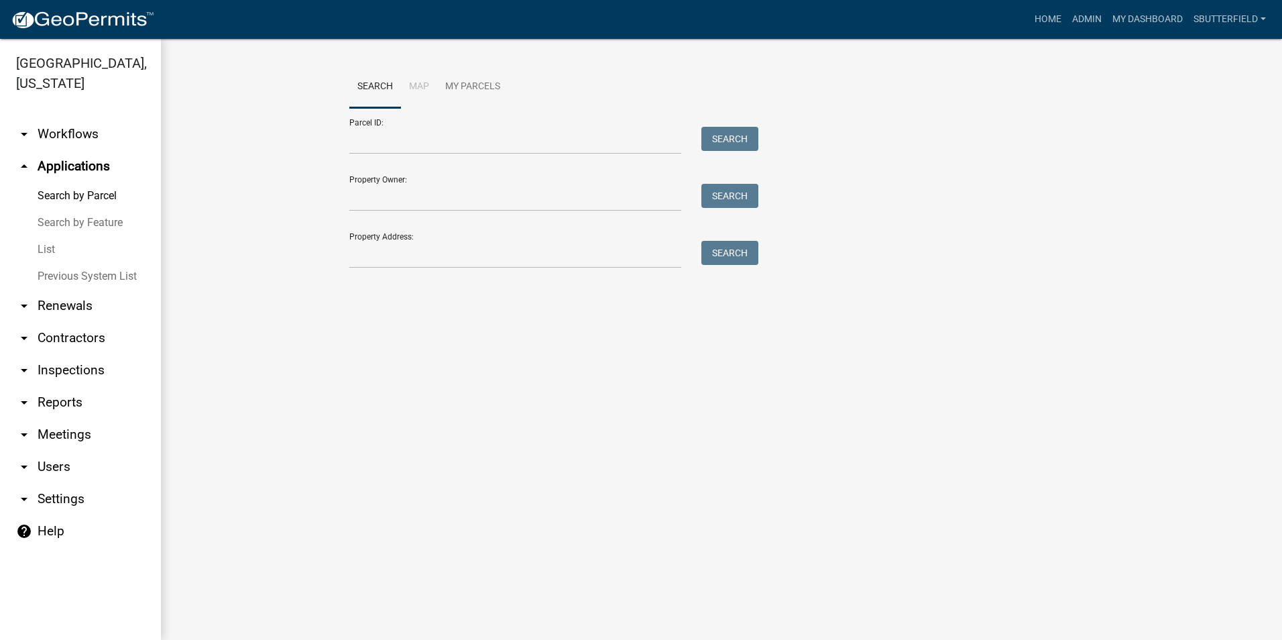
click at [53, 247] on link "List" at bounding box center [80, 249] width 161 height 27
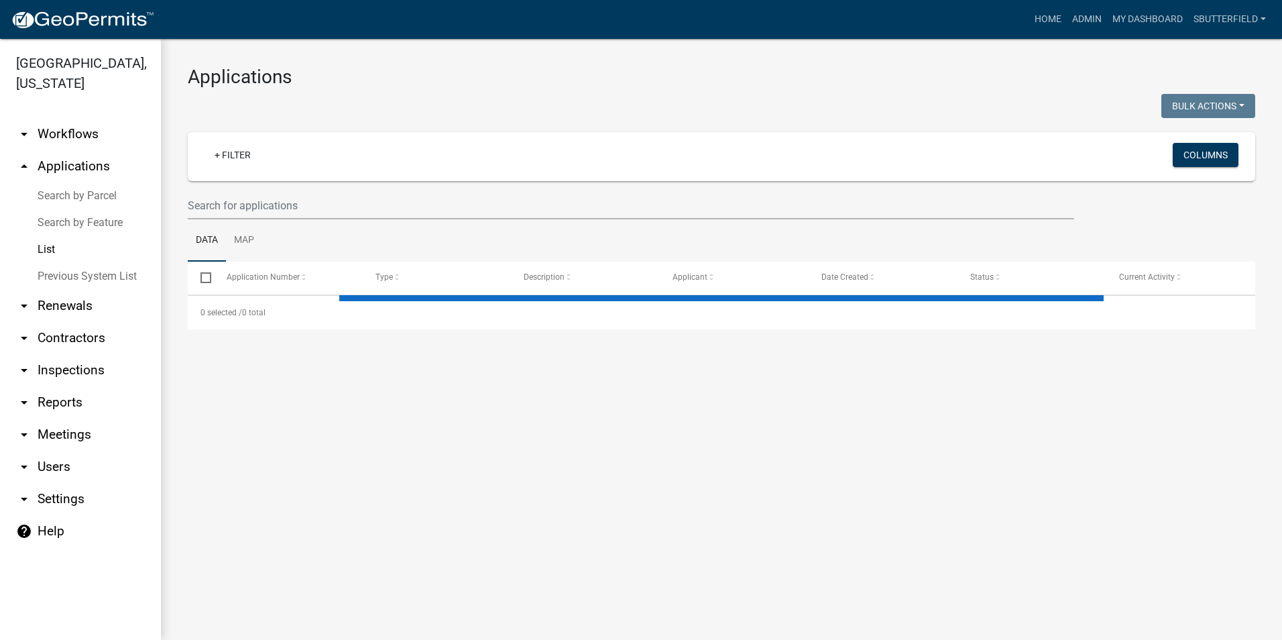
select select "1: 25"
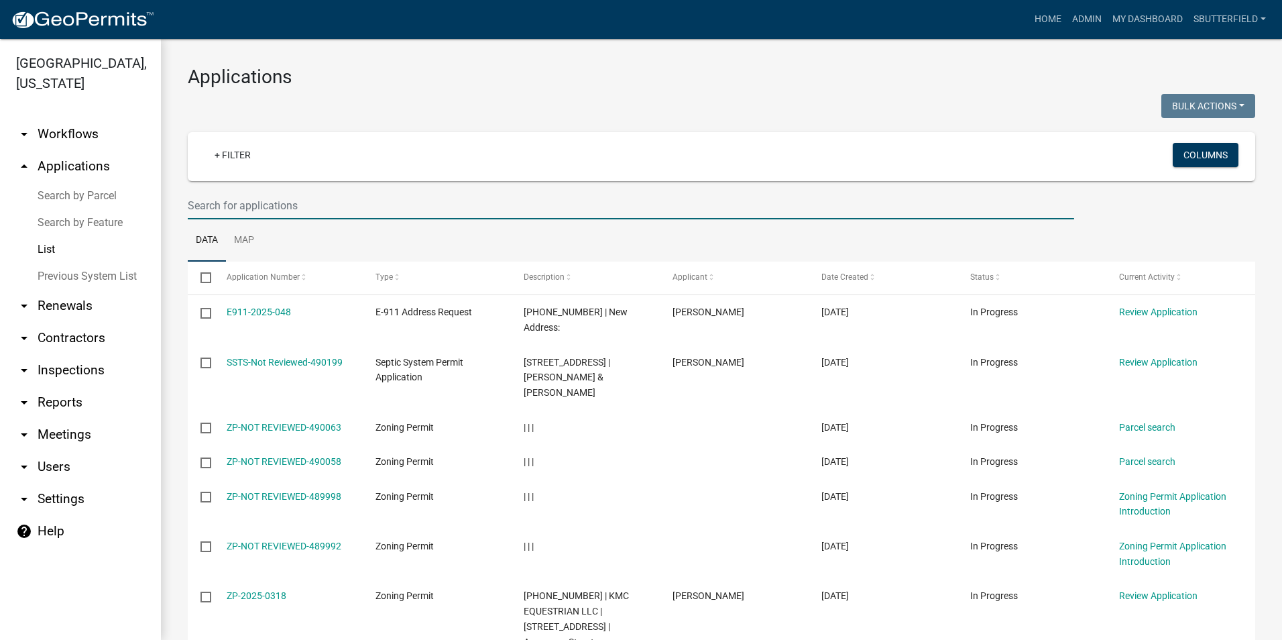
click at [312, 208] on input "text" at bounding box center [631, 205] width 886 height 27
type input "[PERSON_NAME]"
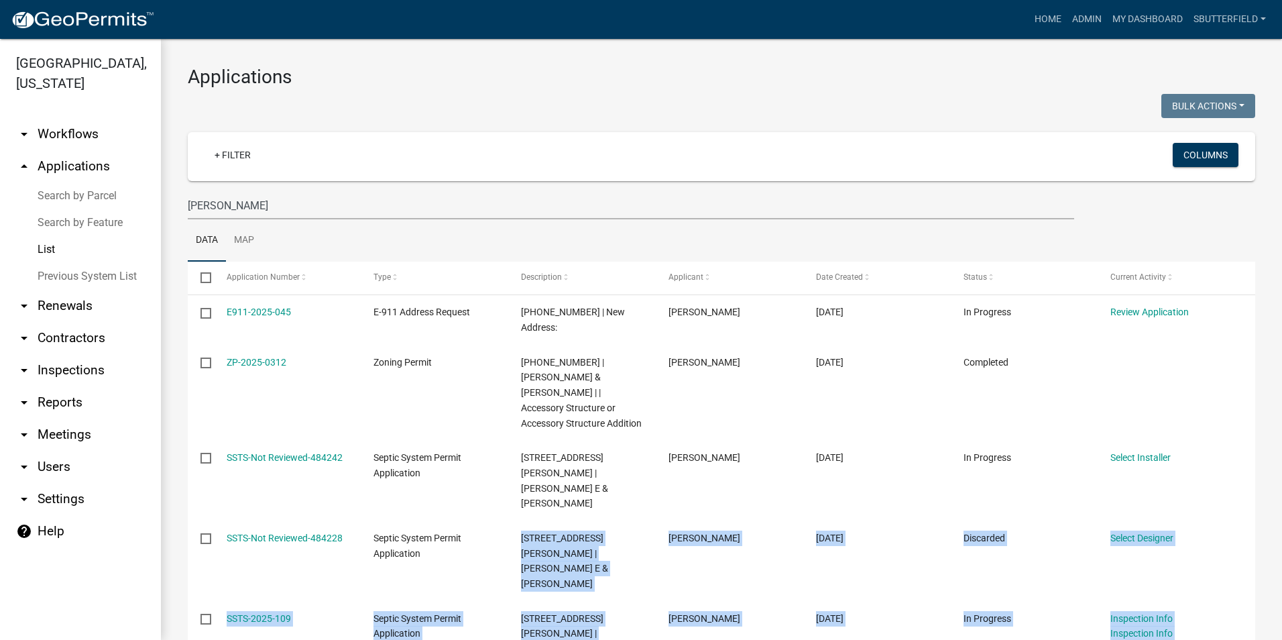
drag, startPoint x: 487, startPoint y: 507, endPoint x: 489, endPoint y: 578, distance: 70.4
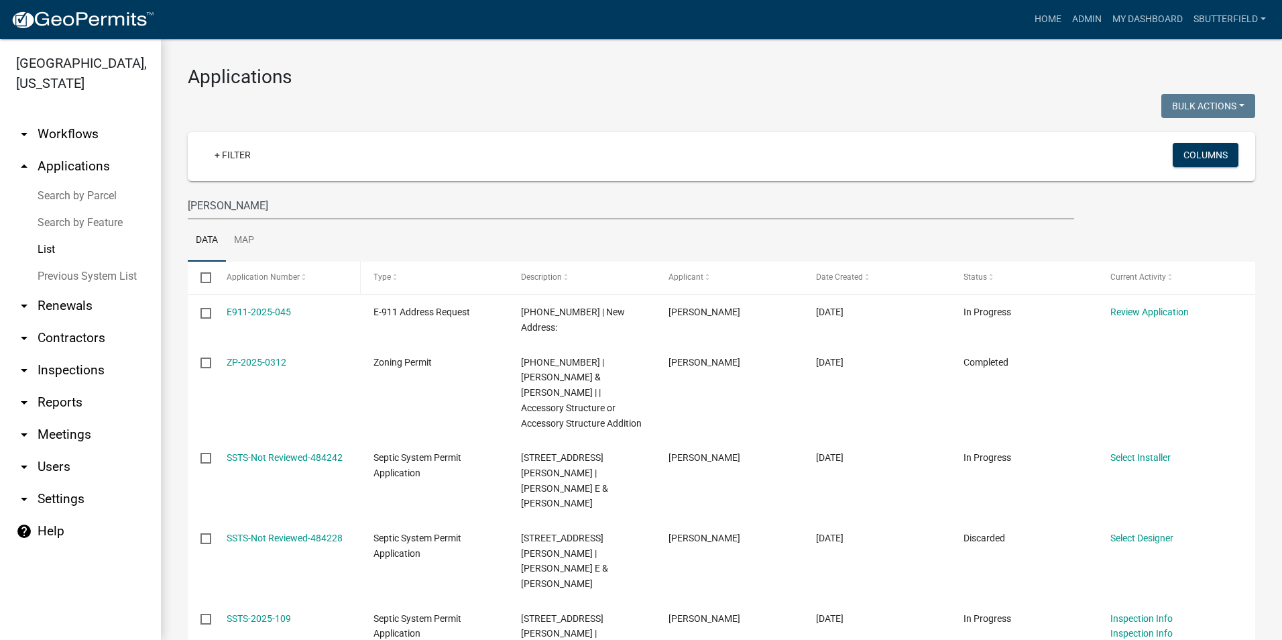
click at [302, 278] on span at bounding box center [304, 277] width 8 height 9
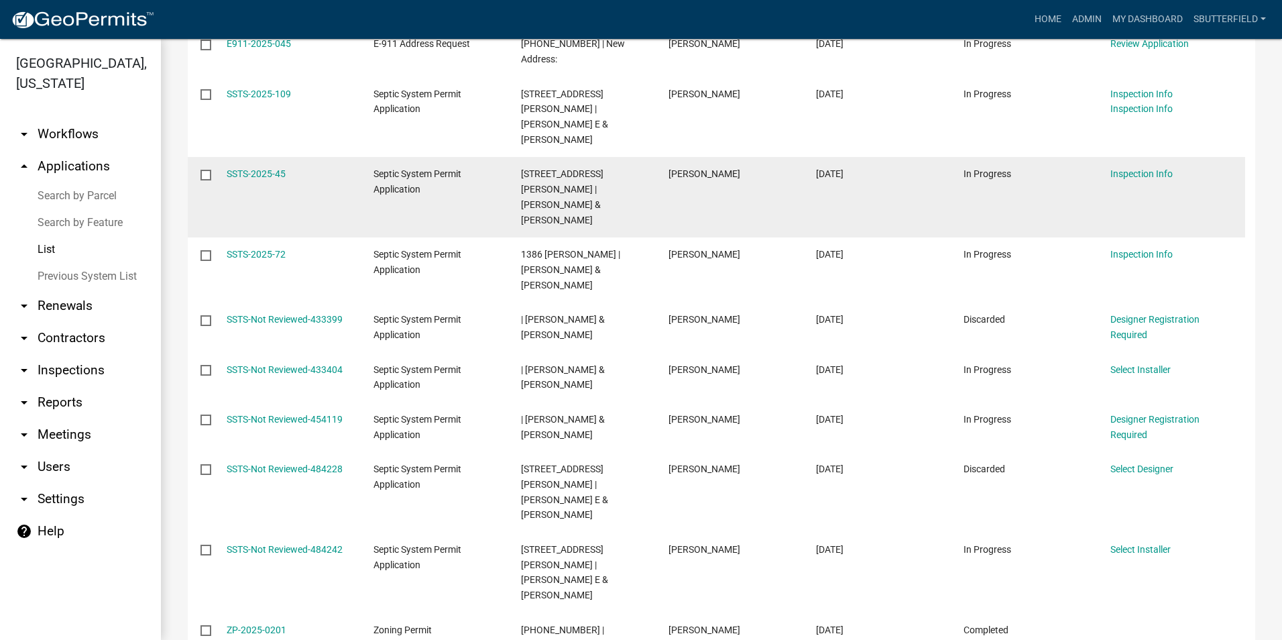
scroll to position [452, 0]
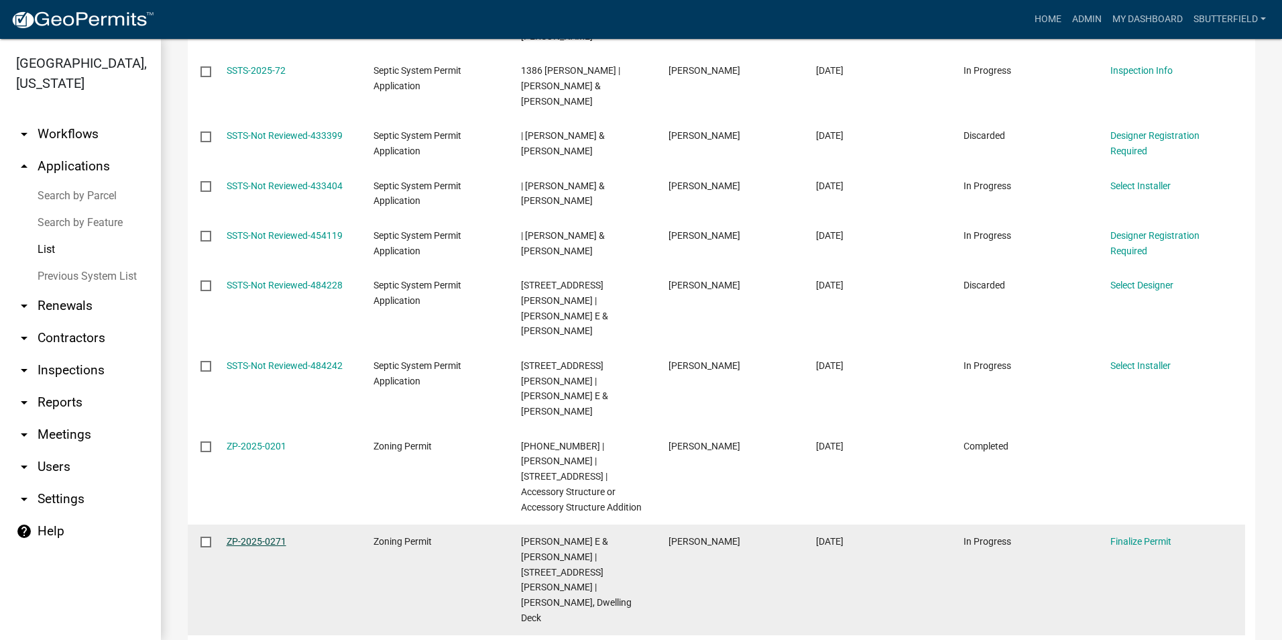
click at [255, 536] on link "ZP-2025-0271" at bounding box center [257, 541] width 60 height 11
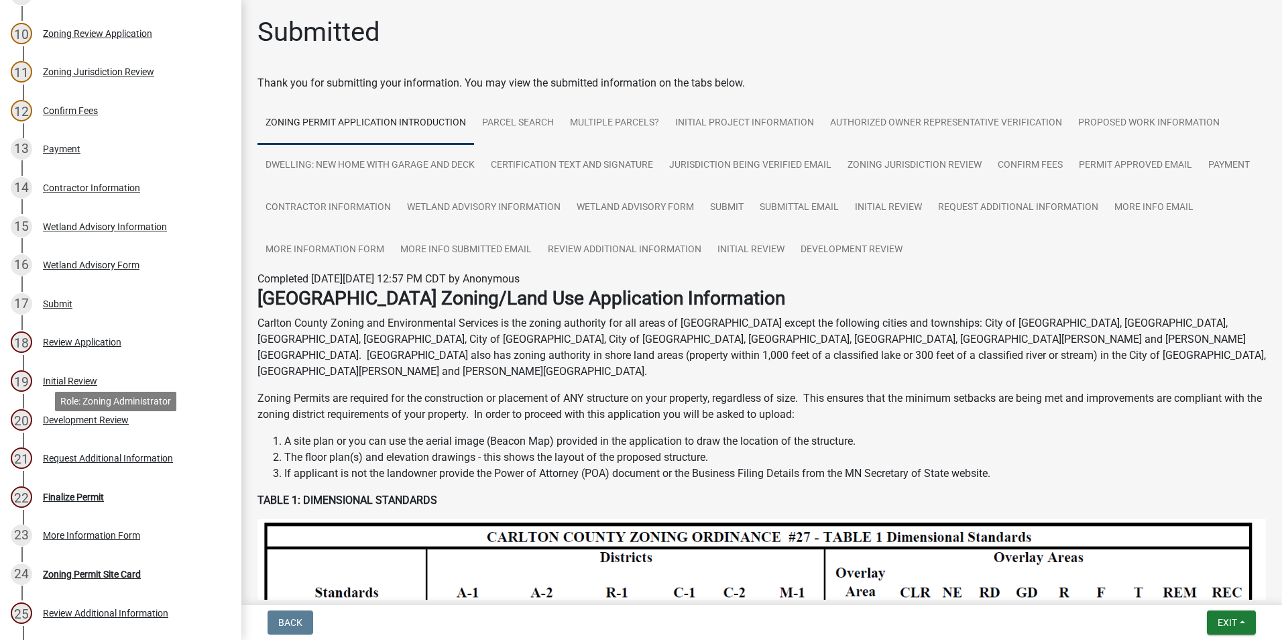
scroll to position [603, 0]
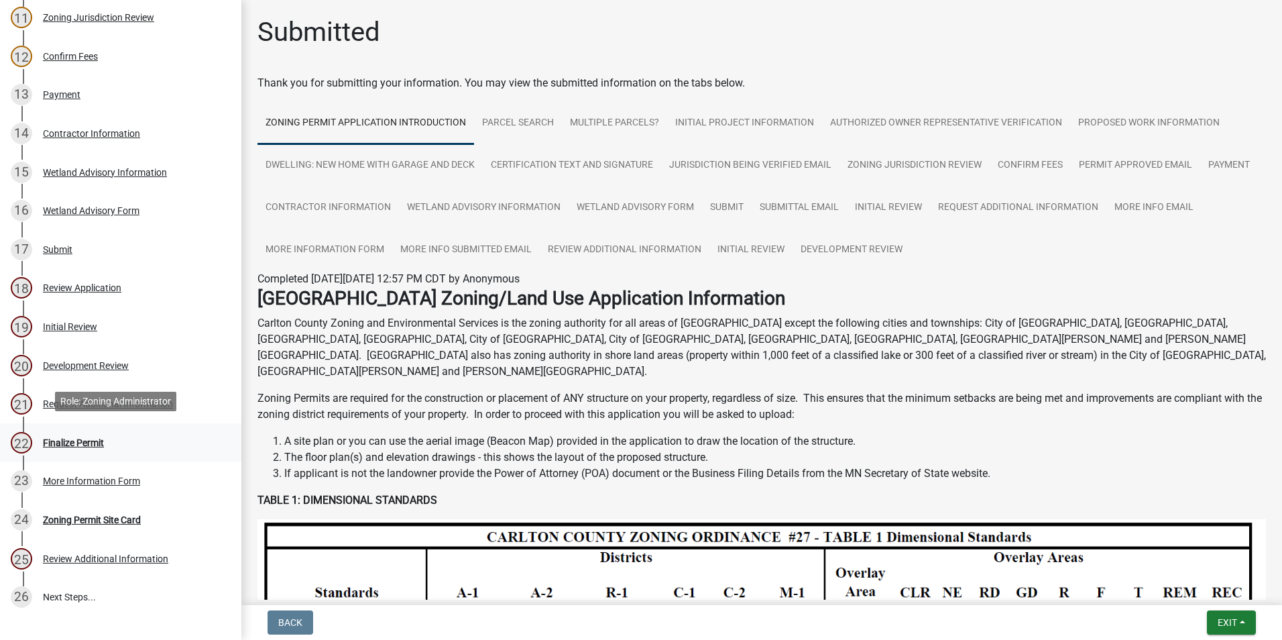
click at [70, 438] on div "Finalize Permit" at bounding box center [73, 442] width 61 height 9
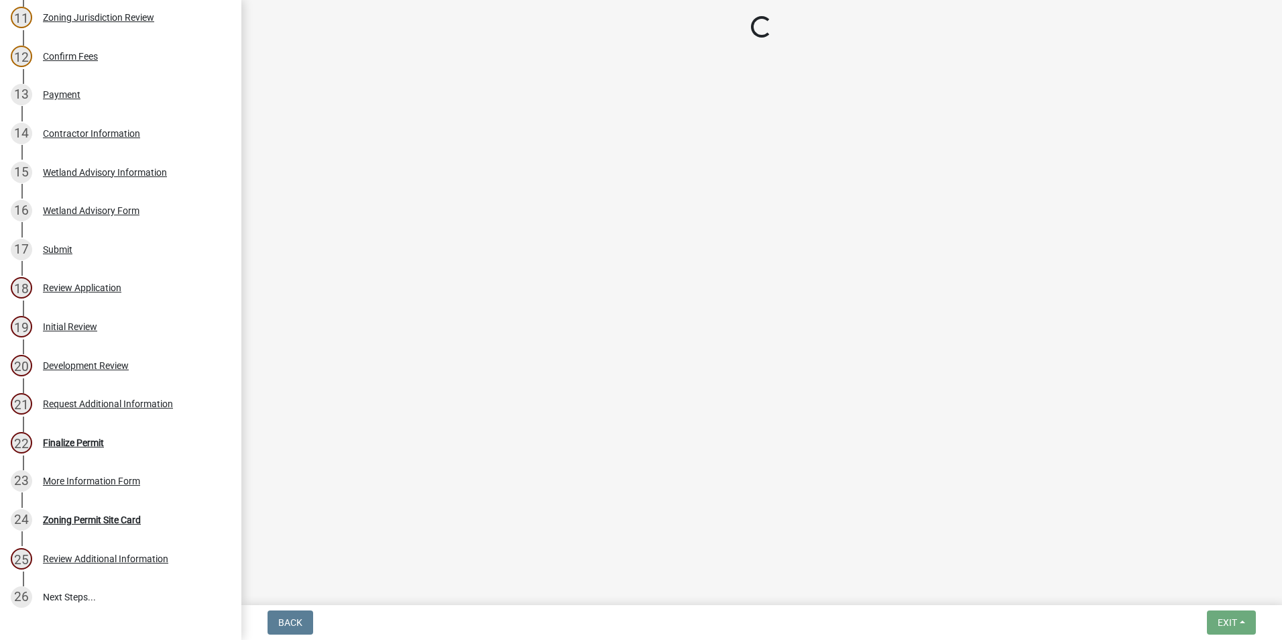
select select "5080fbd4-268c-4024-aa49-ea69141f6938"
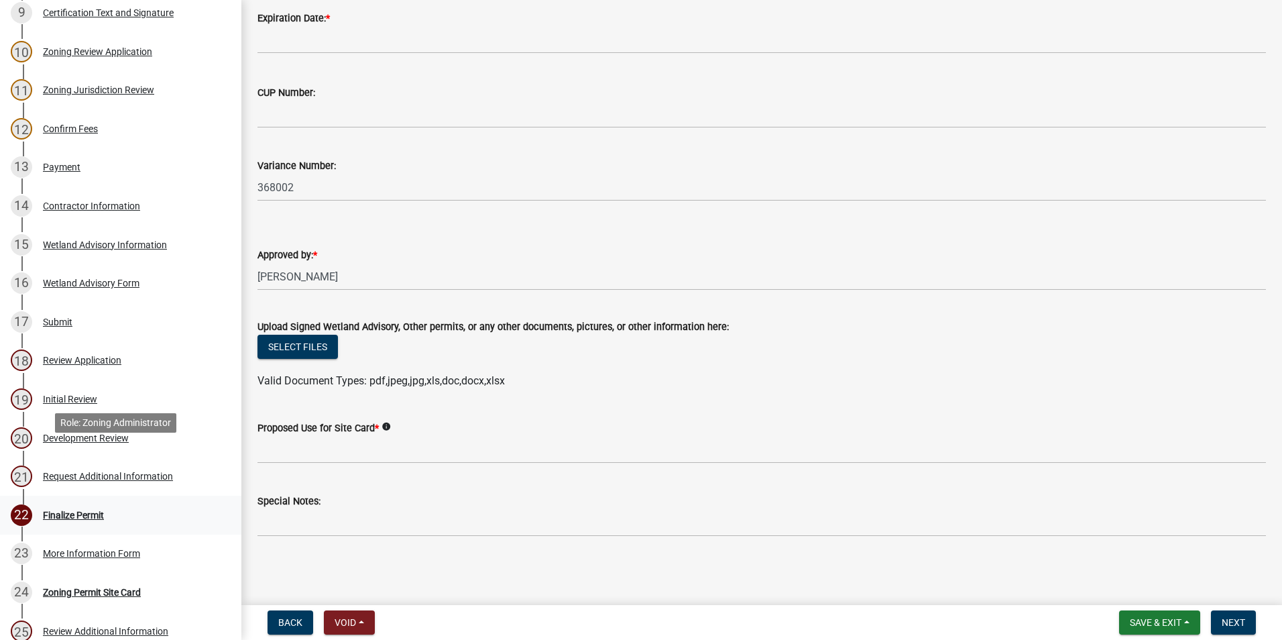
scroll to position [566, 0]
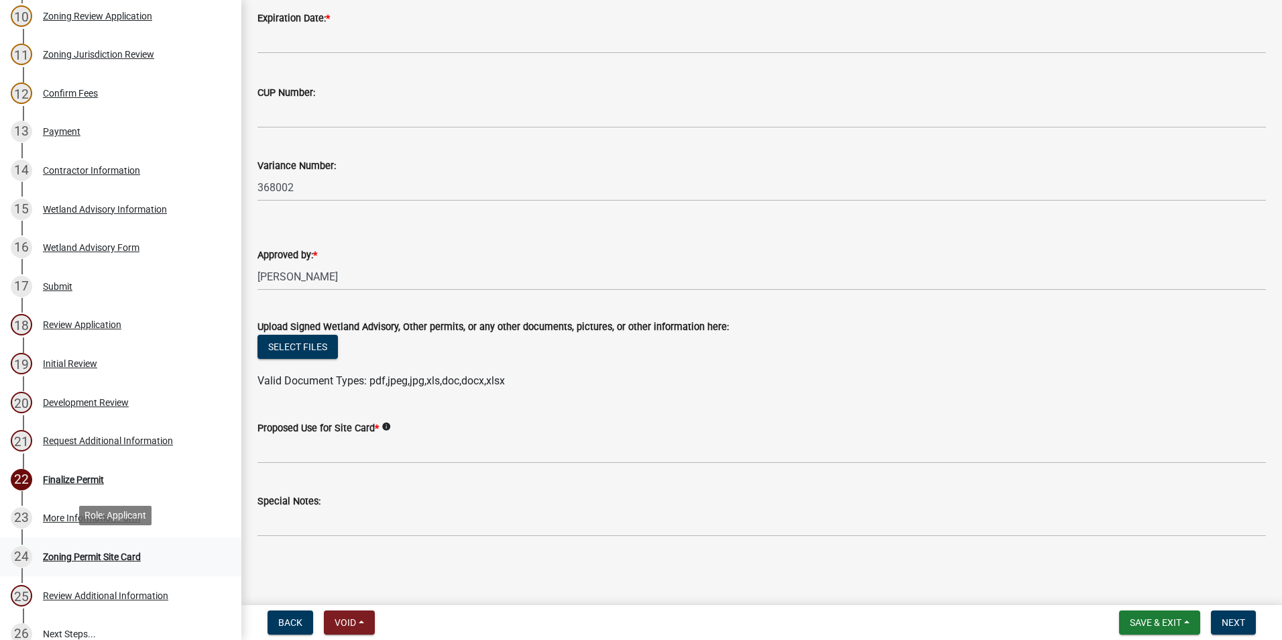
click at [86, 552] on div "Zoning Permit Site Card" at bounding box center [92, 556] width 98 height 9
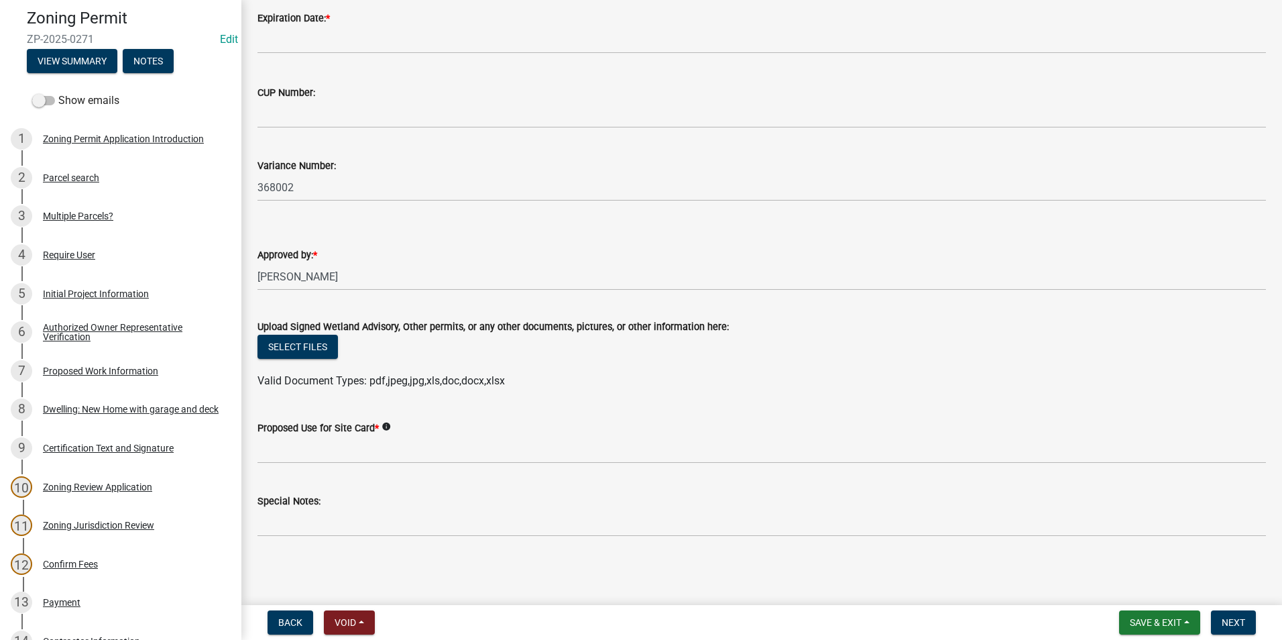
scroll to position [0, 0]
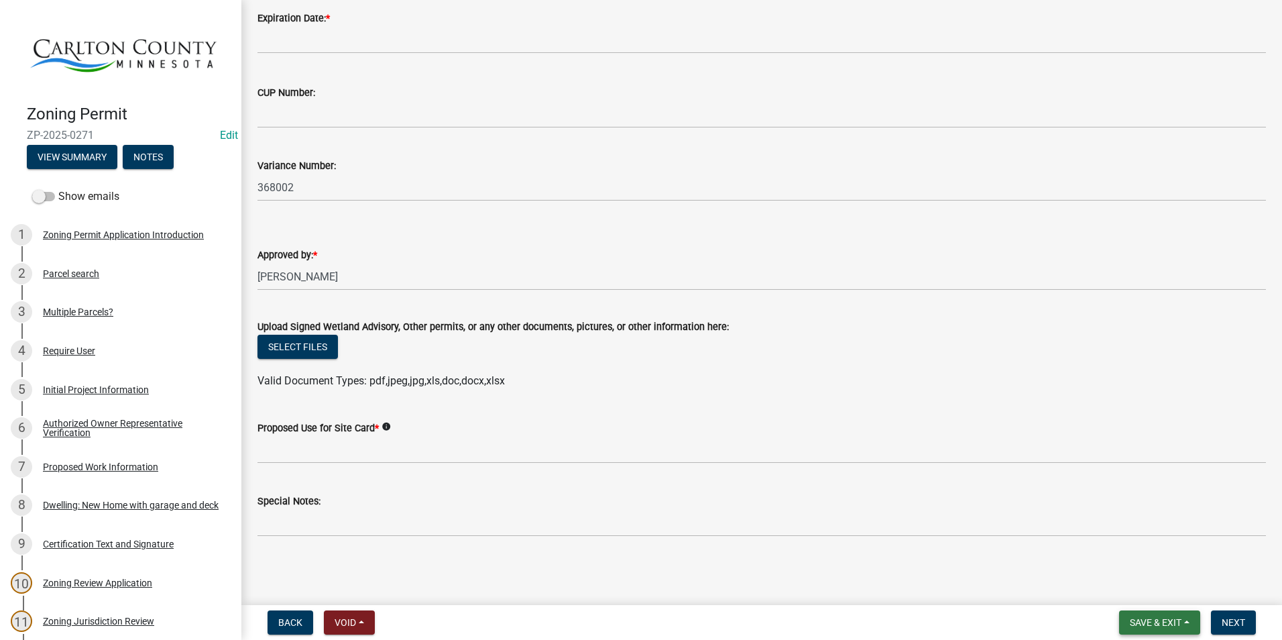
click at [1191, 617] on button "Save & Exit" at bounding box center [1159, 622] width 81 height 24
click at [1168, 588] on button "Save & Exit" at bounding box center [1146, 587] width 107 height 32
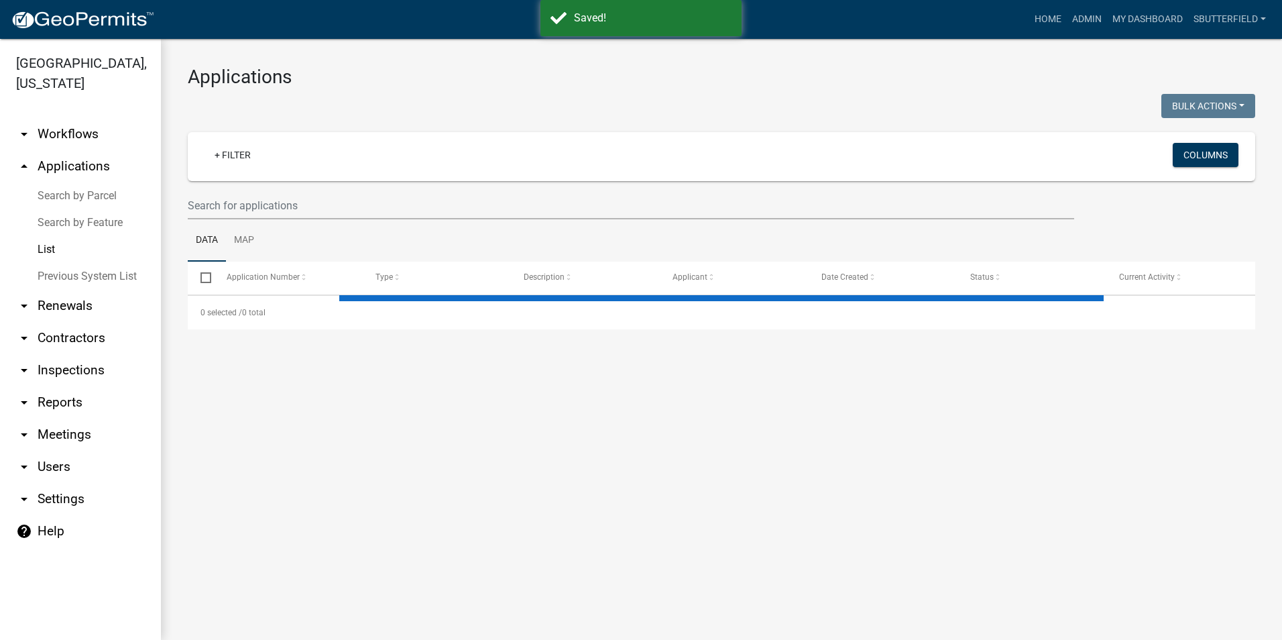
select select "1: 25"
